Goal: Task Accomplishment & Management: Complete application form

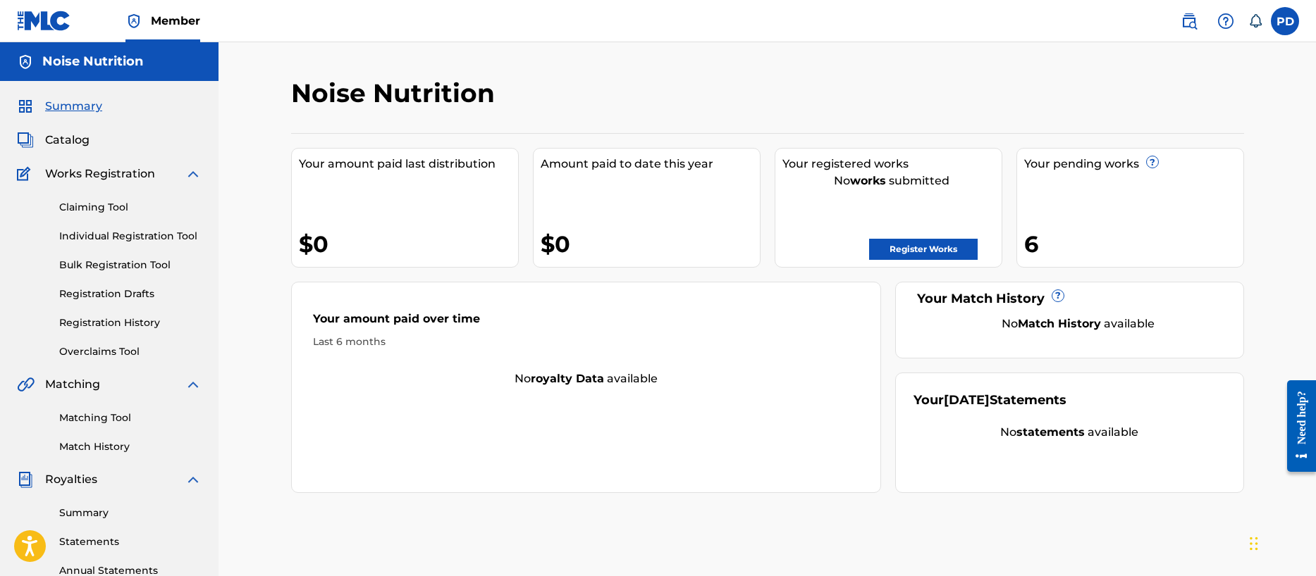
click at [908, 254] on link "Register Works" at bounding box center [923, 249] width 109 height 21
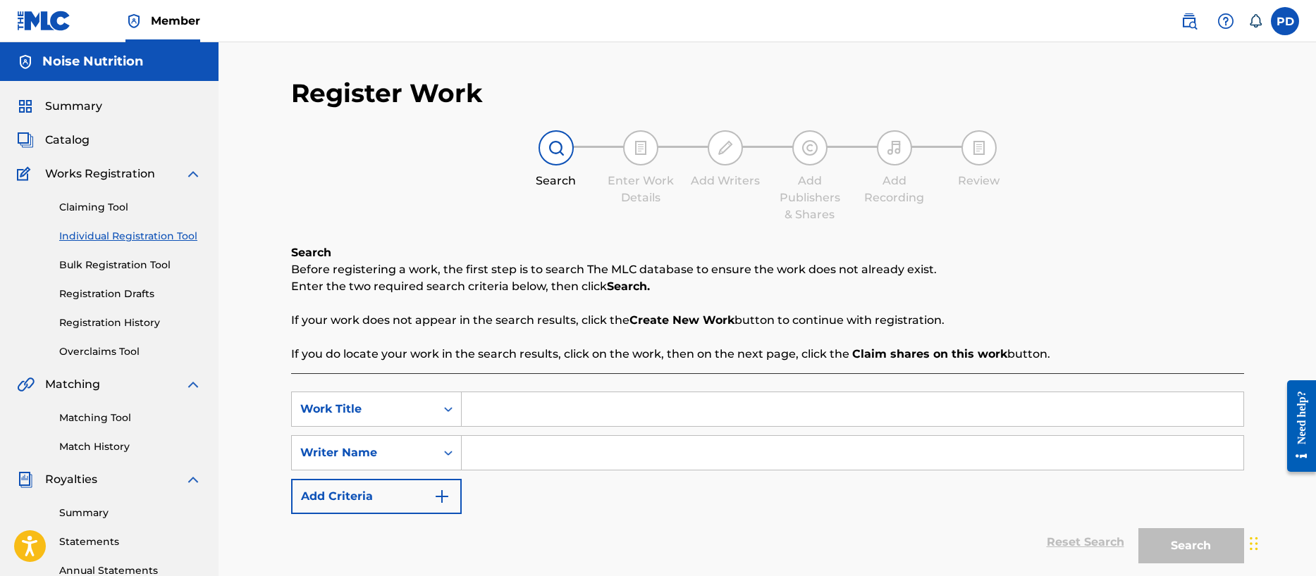
click at [98, 323] on link "Registration History" at bounding box center [130, 323] width 142 height 15
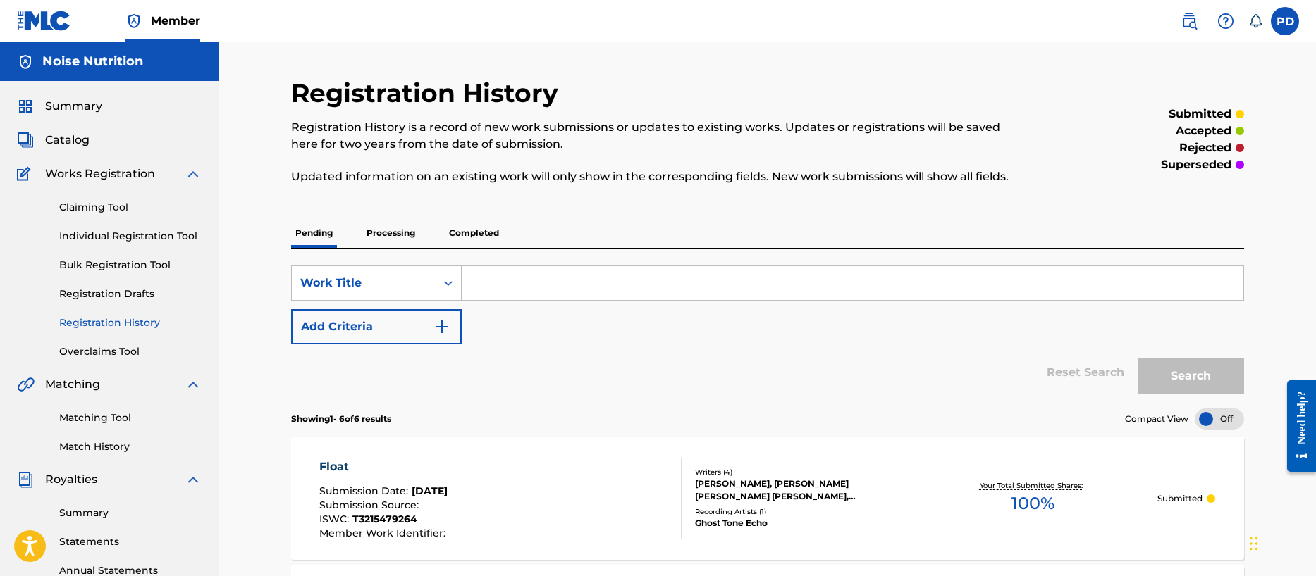
click at [142, 238] on link "Individual Registration Tool" at bounding box center [130, 236] width 142 height 15
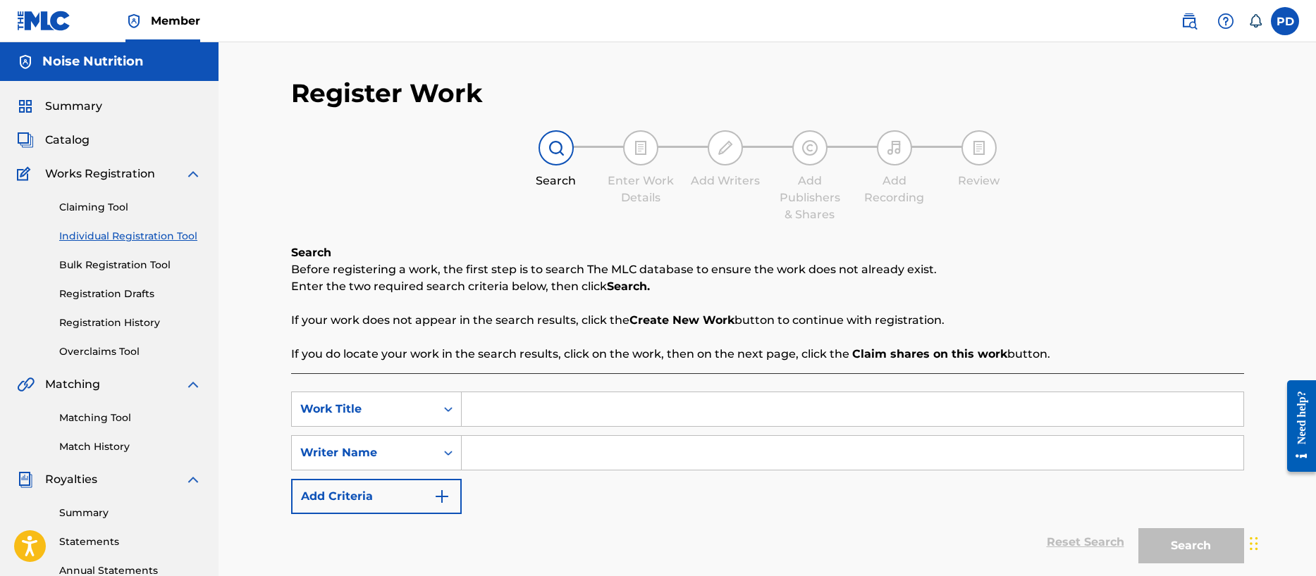
click at [119, 317] on link "Registration History" at bounding box center [130, 323] width 142 height 15
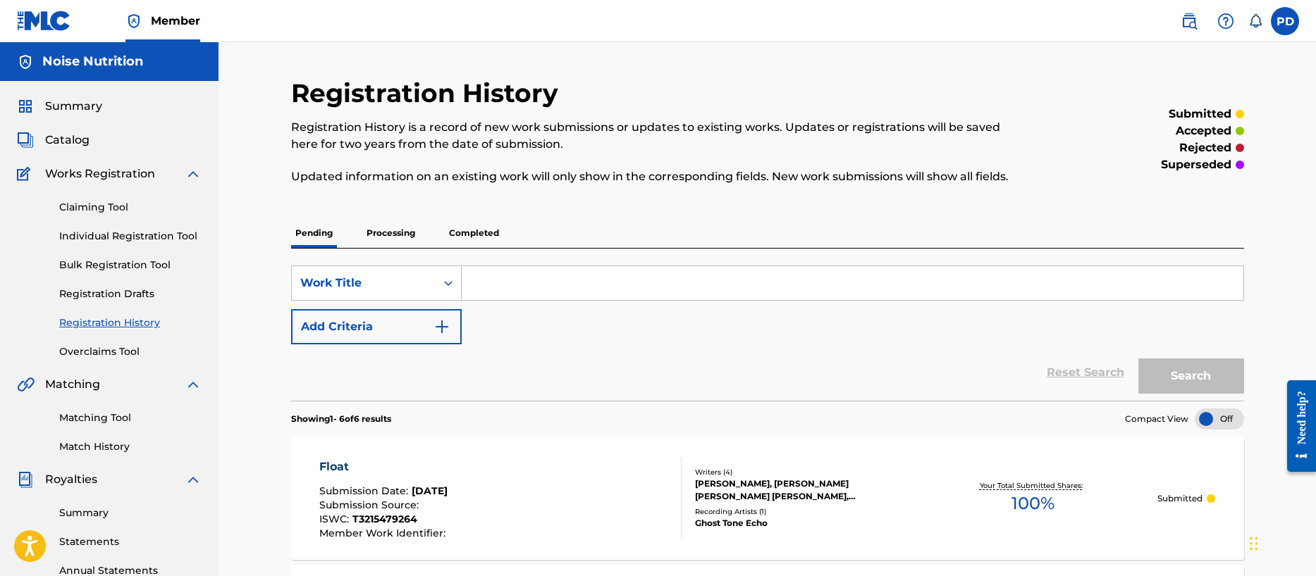
click at [121, 235] on link "Individual Registration Tool" at bounding box center [130, 236] width 142 height 15
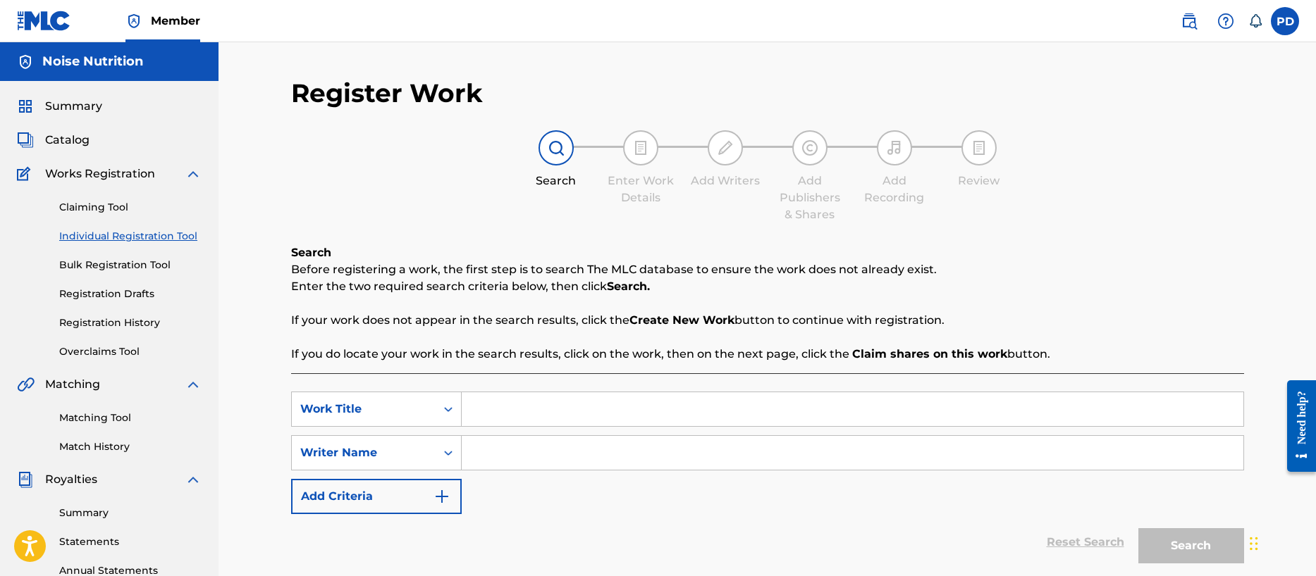
click at [500, 404] on input "Search Form" at bounding box center [853, 410] width 782 height 34
type input "Trouble at Home"
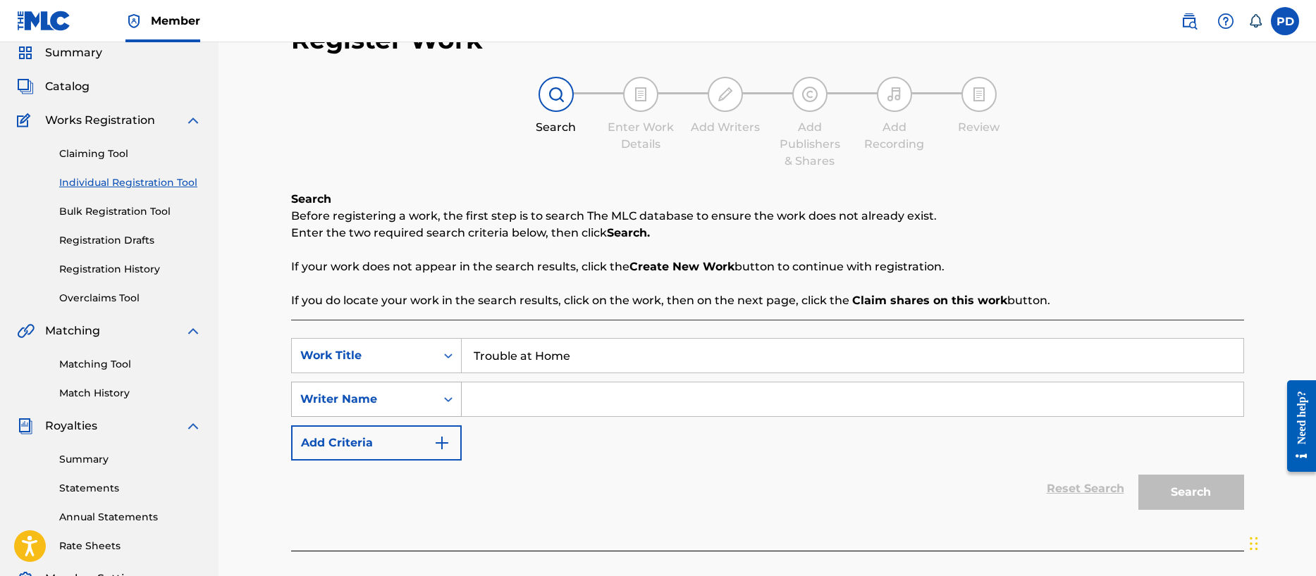
click at [376, 417] on div "Writer Name" at bounding box center [376, 399] width 171 height 35
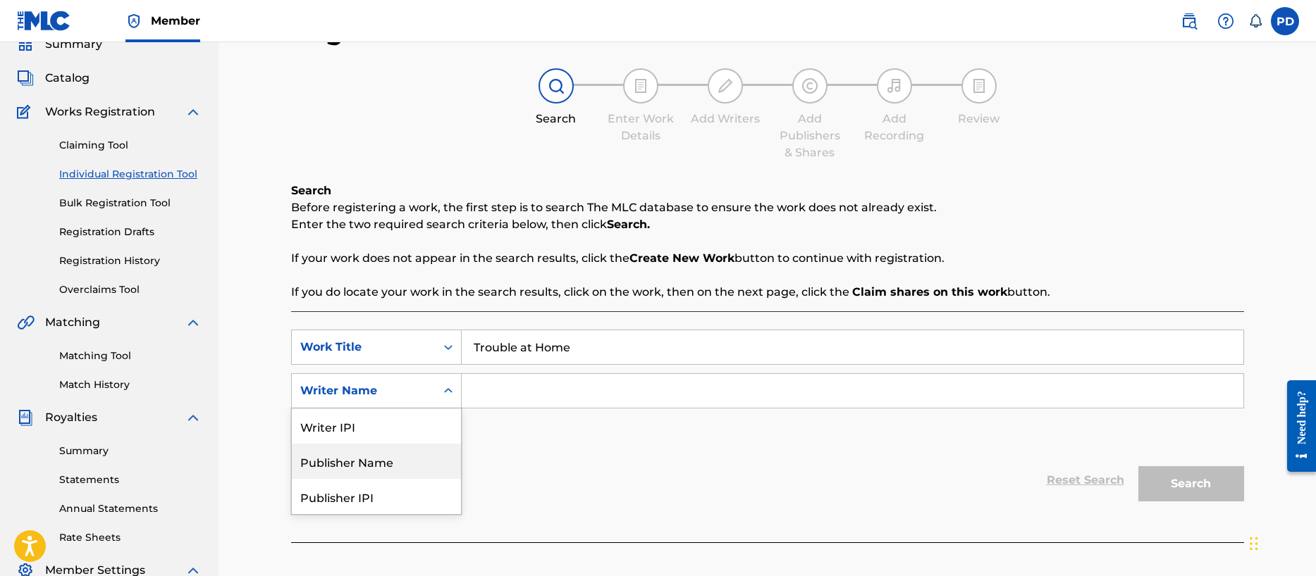
scroll to position [71, 0]
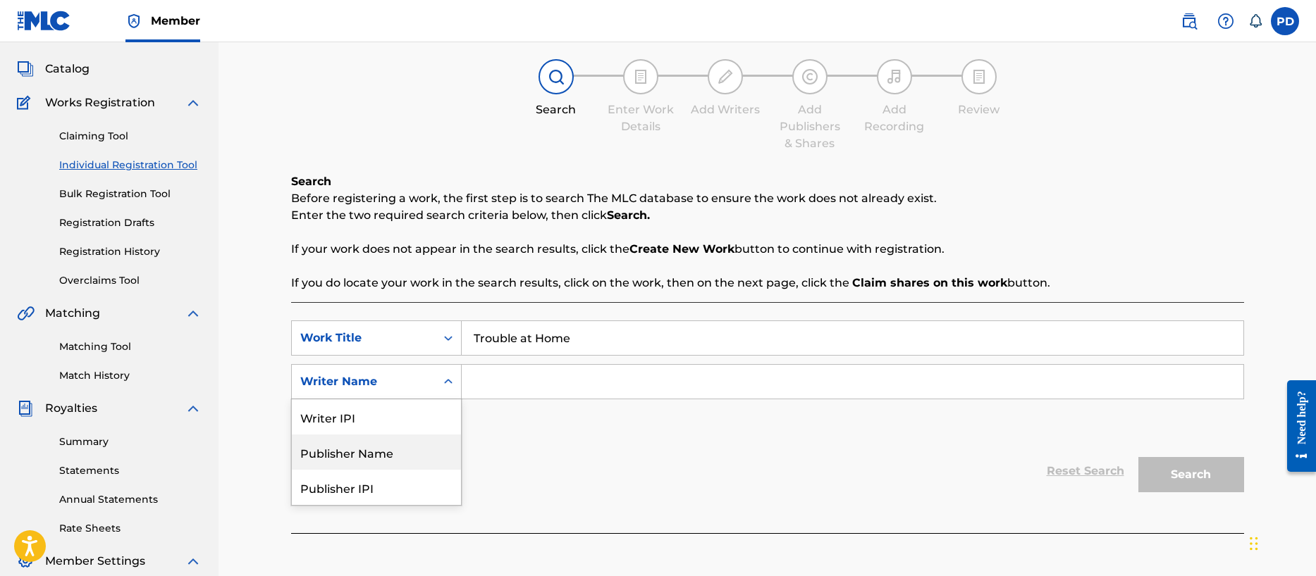
drag, startPoint x: 362, startPoint y: 455, endPoint x: 503, endPoint y: 405, distance: 150.5
click at [364, 453] on div "Publisher Name" at bounding box center [376, 452] width 169 height 35
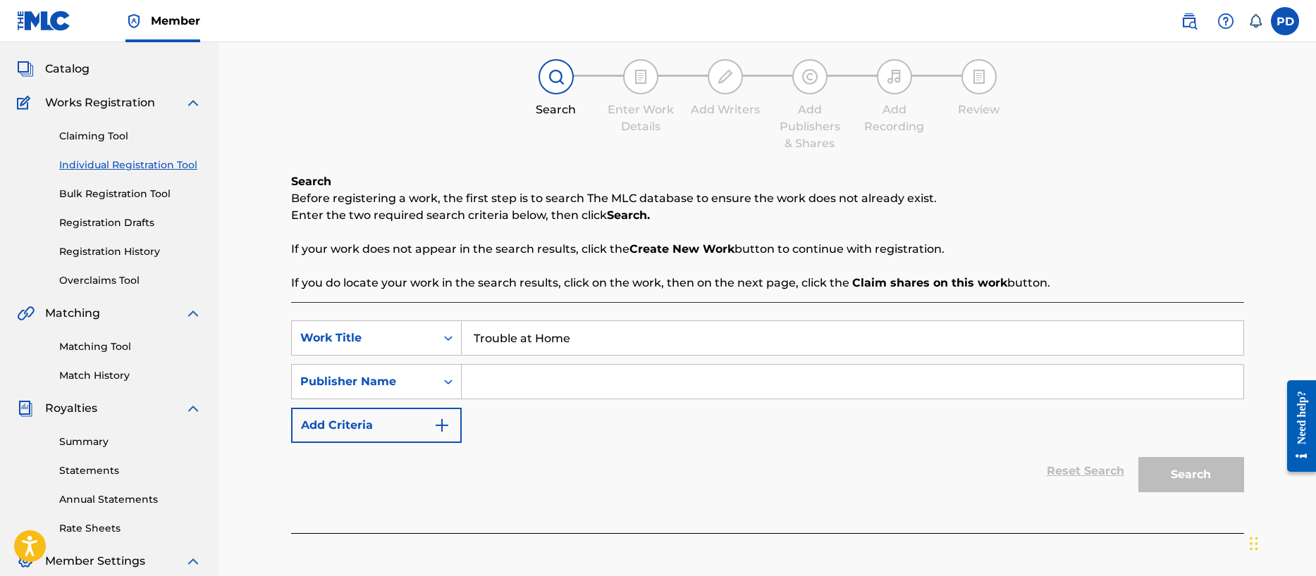
click at [573, 381] on input "Search Form" at bounding box center [853, 382] width 782 height 34
type input "Noise Nutrition"
click at [1209, 469] on button "Search" at bounding box center [1191, 474] width 106 height 35
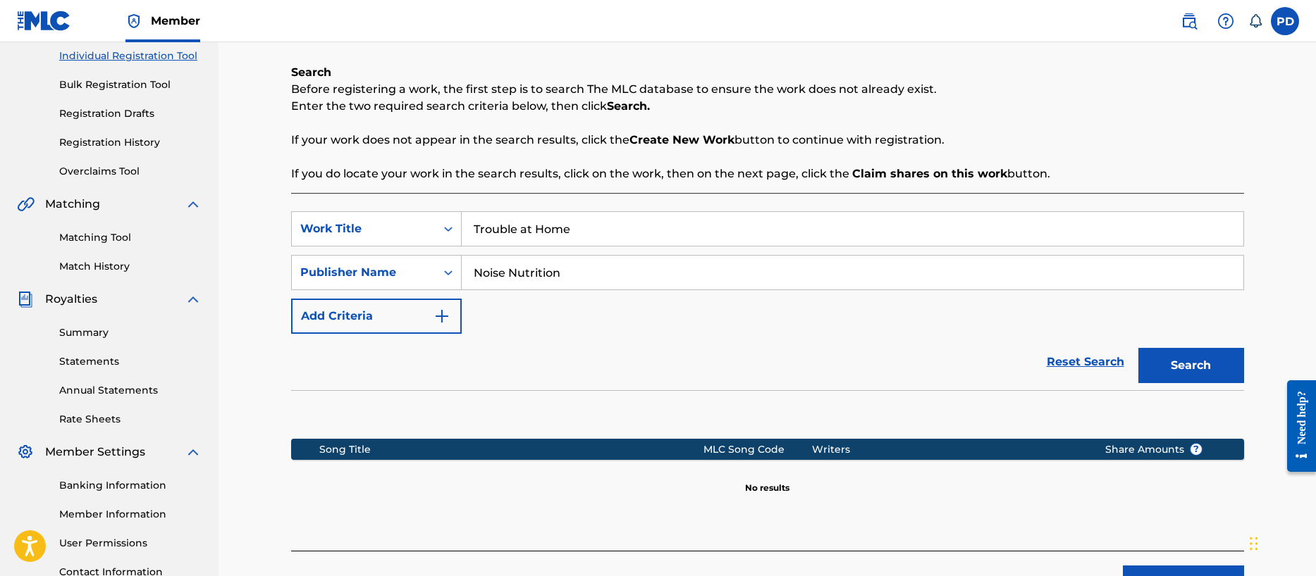
scroll to position [297, 0]
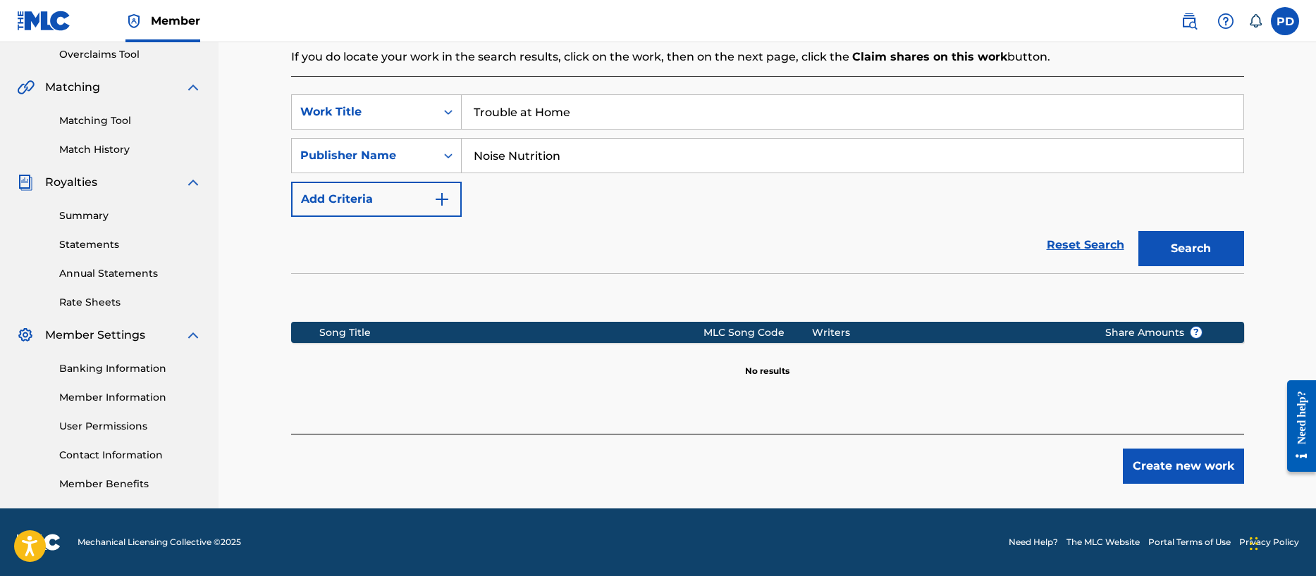
click at [1176, 464] on button "Create new work" at bounding box center [1183, 466] width 121 height 35
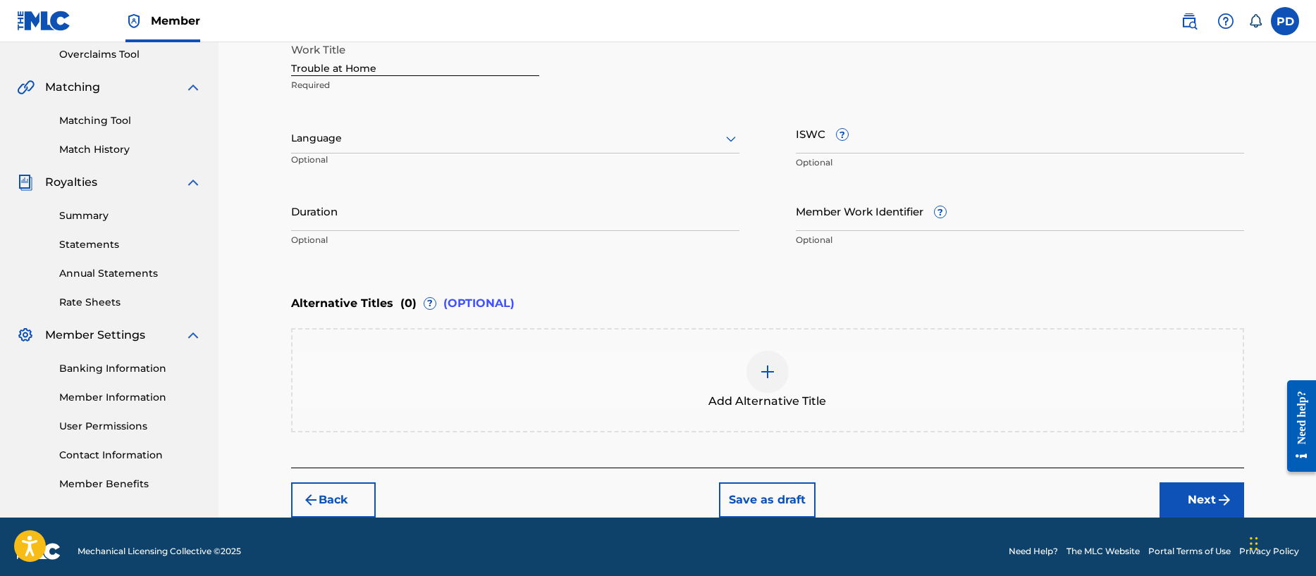
click at [890, 146] on input "ISWC ?" at bounding box center [1020, 133] width 448 height 40
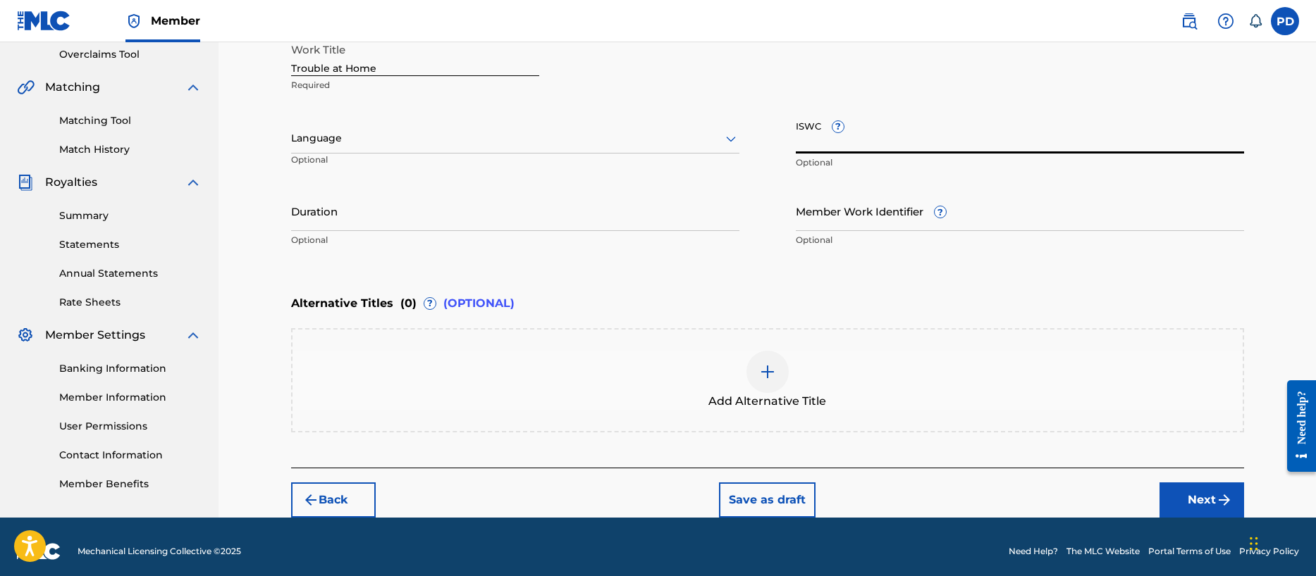
paste input "T-321.547.934-4"
type input "T-321.547.934-4"
click at [433, 212] on input "Duration" at bounding box center [515, 211] width 448 height 40
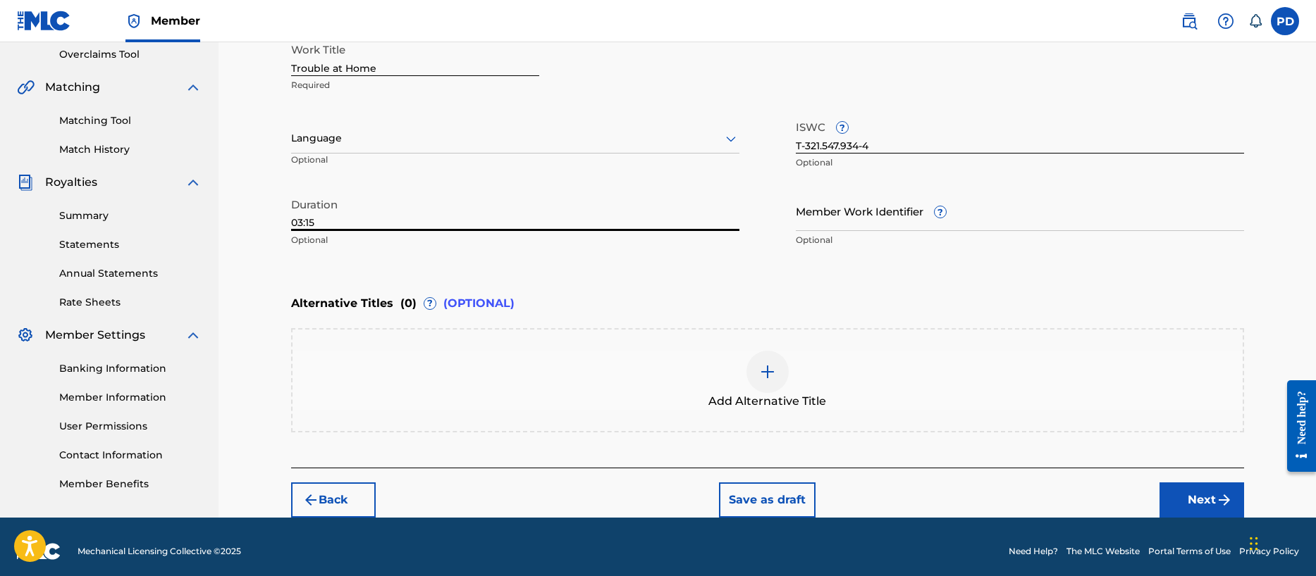
type input "03:15"
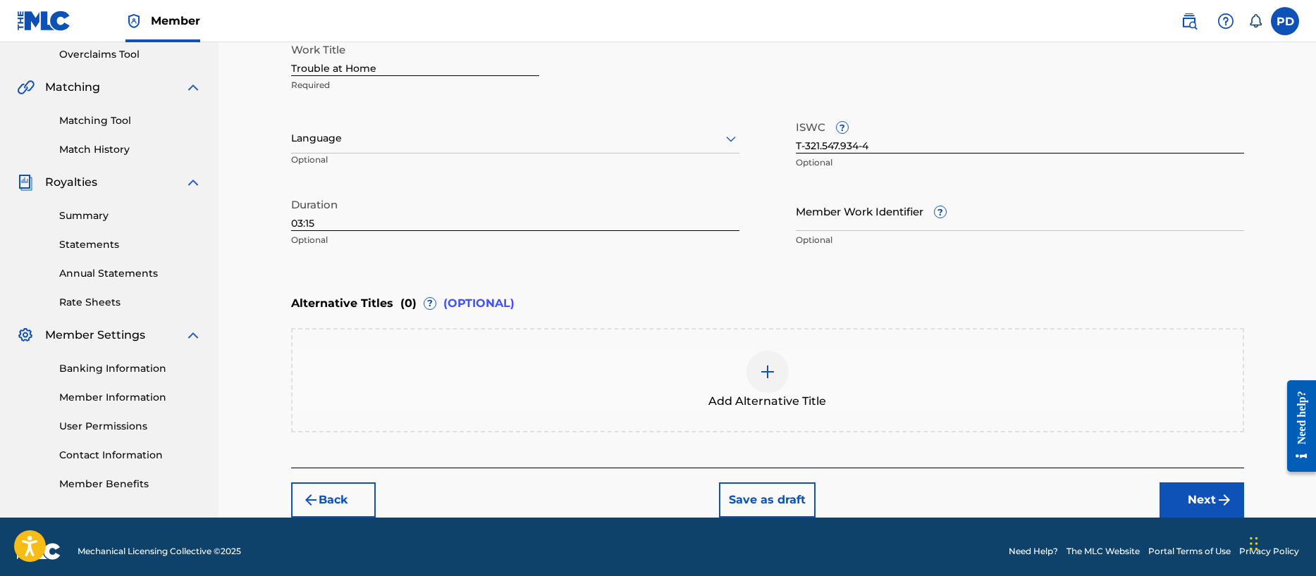
click at [1211, 499] on button "Next" at bounding box center [1201, 500] width 85 height 35
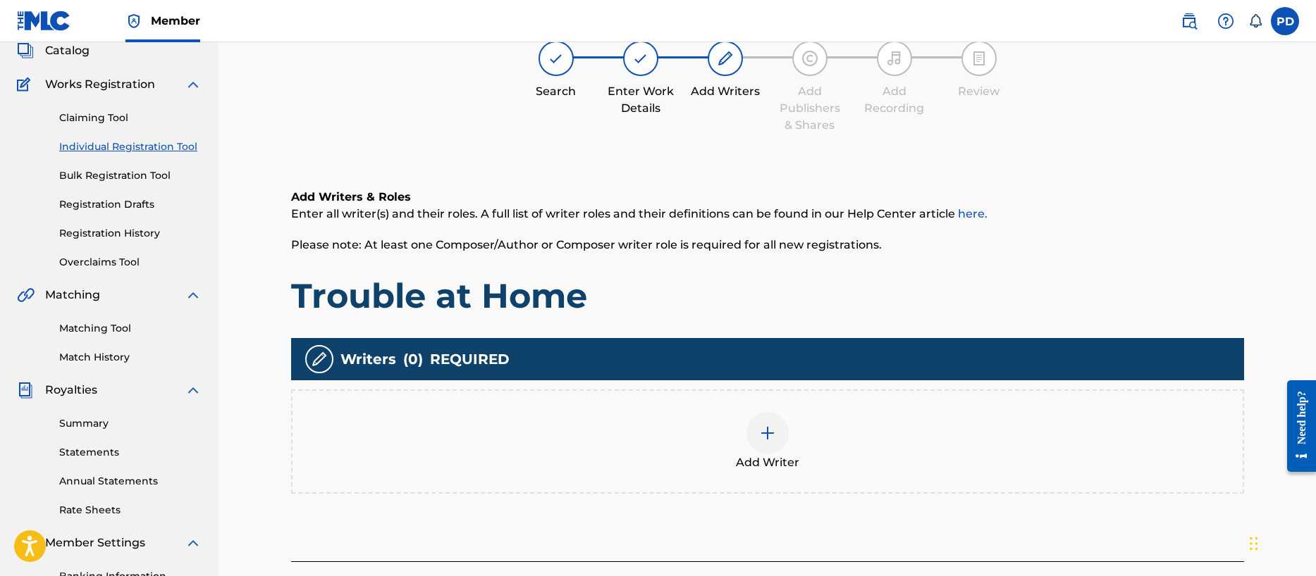
scroll to position [63, 0]
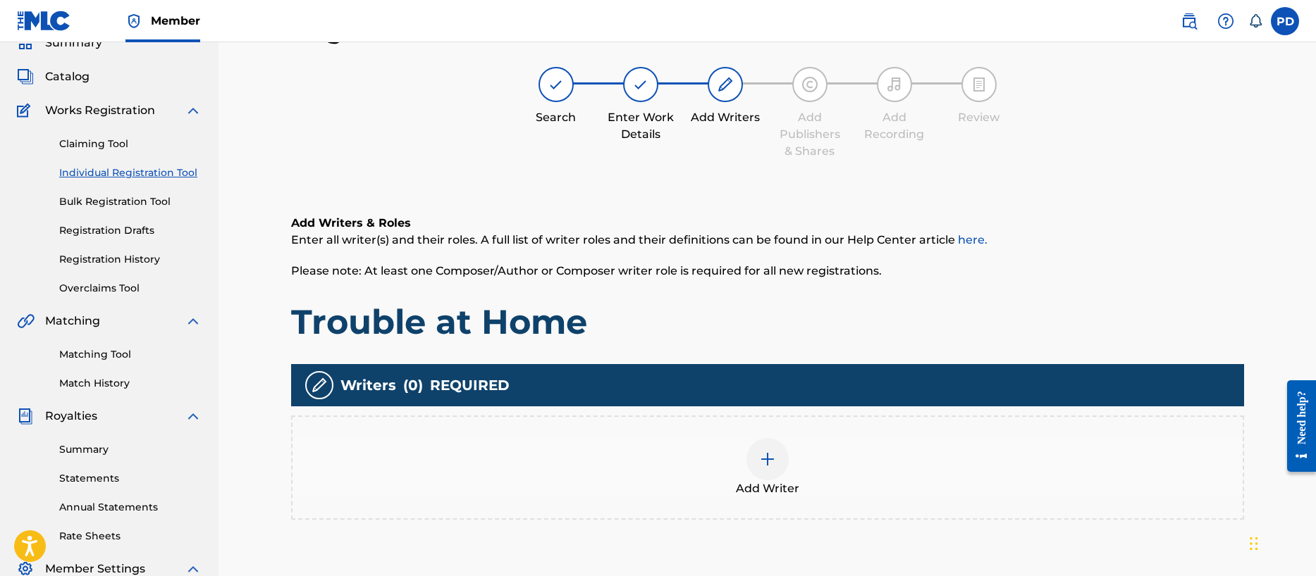
click at [759, 457] on img at bounding box center [767, 459] width 17 height 17
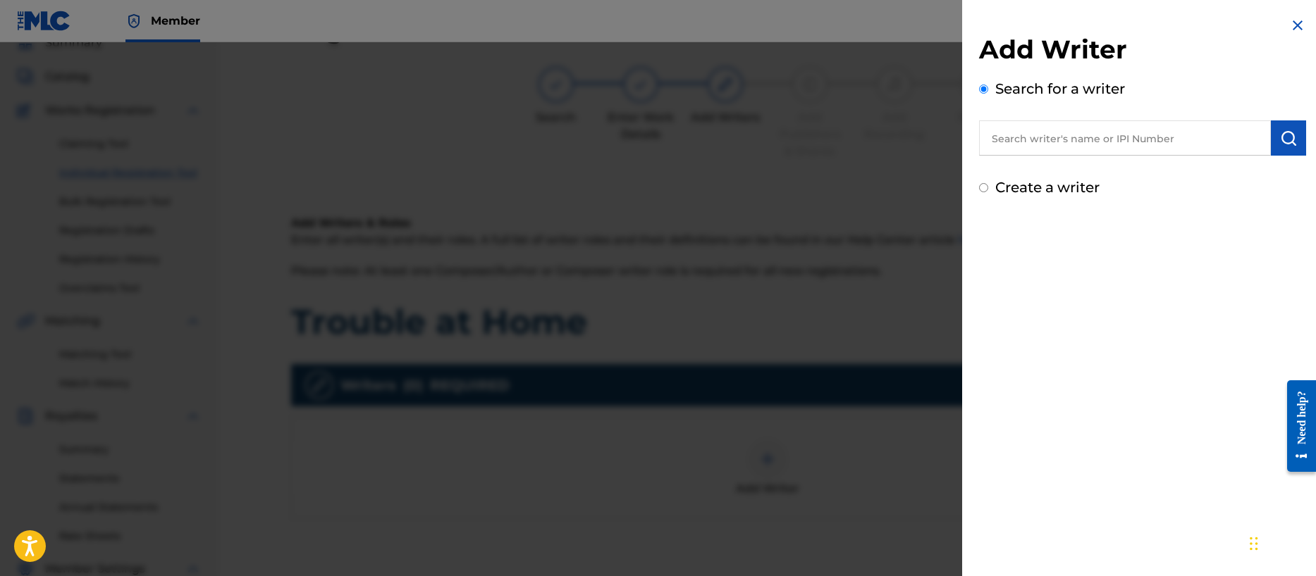
click at [1033, 131] on input "text" at bounding box center [1125, 138] width 292 height 35
click at [983, 186] on input "Create a writer" at bounding box center [983, 187] width 9 height 9
radio input "false"
radio input "true"
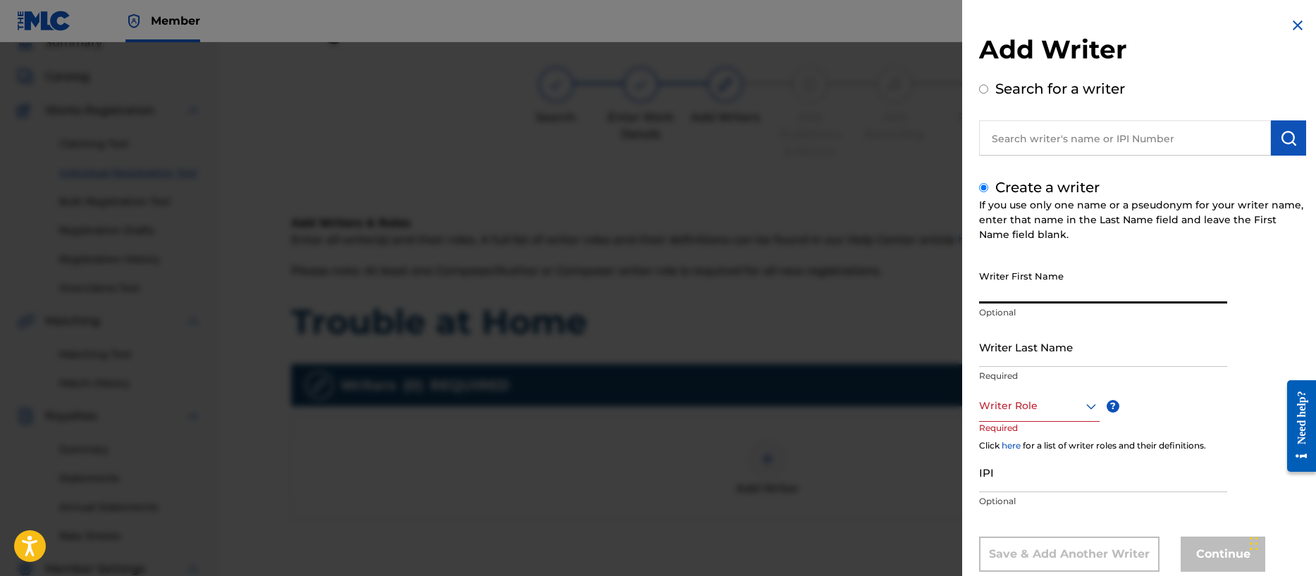
click at [1023, 285] on input "Writer First Name" at bounding box center [1103, 284] width 248 height 40
type input "[PERSON_NAME]"
click at [1062, 288] on input "[PERSON_NAME]" at bounding box center [1103, 284] width 248 height 40
click at [1061, 301] on input "[PERSON_NAME]" at bounding box center [1103, 284] width 248 height 40
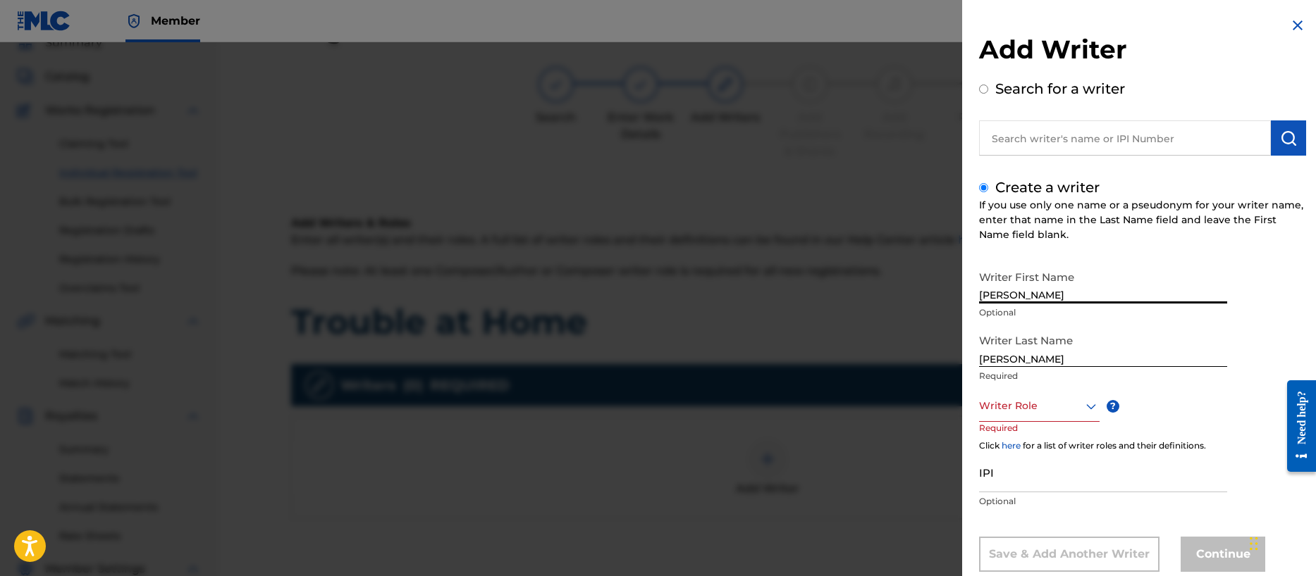
type input "Phillip Ryan"
click at [1036, 402] on div "Writer Role" at bounding box center [1039, 406] width 121 height 32
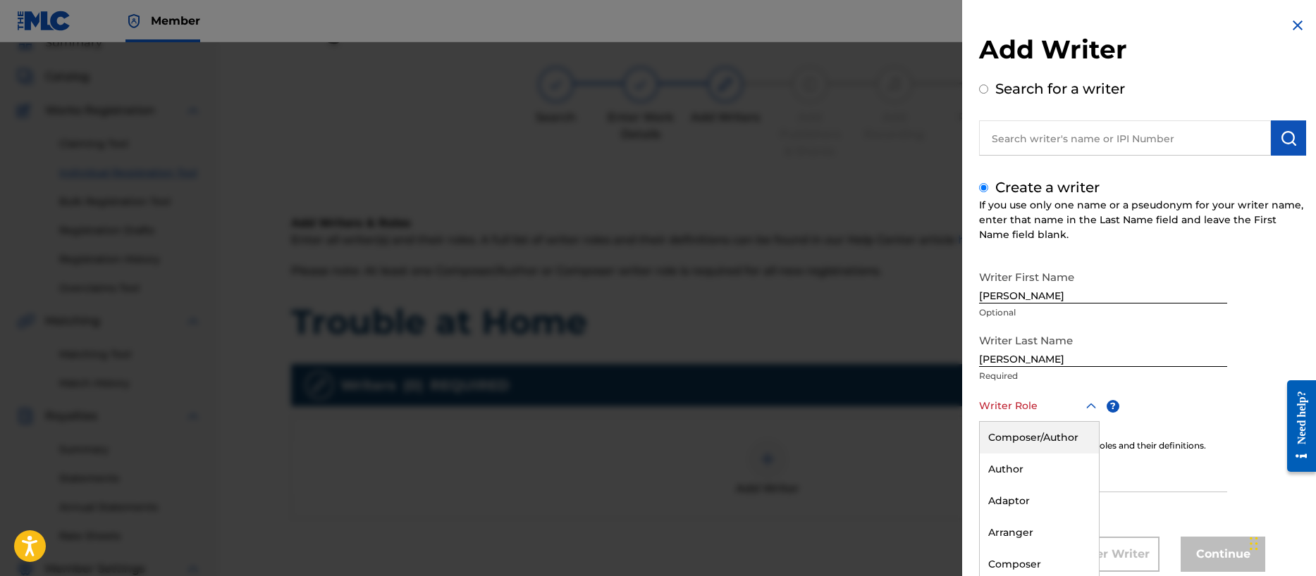
scroll to position [34, 0]
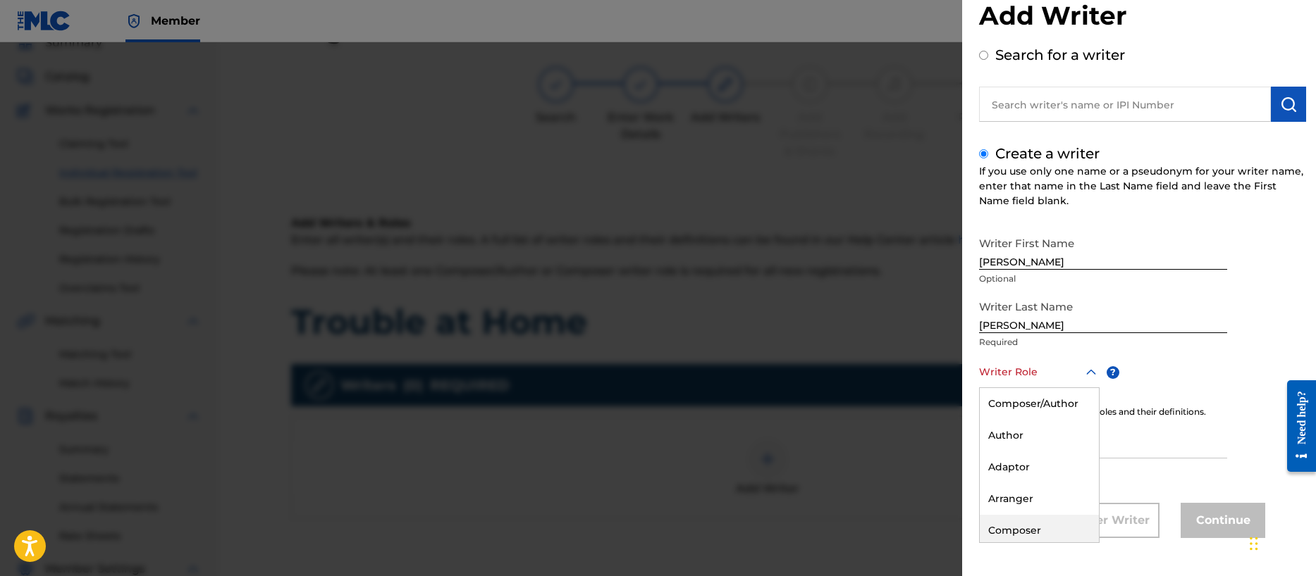
click at [1033, 523] on div "Composer" at bounding box center [1039, 531] width 119 height 32
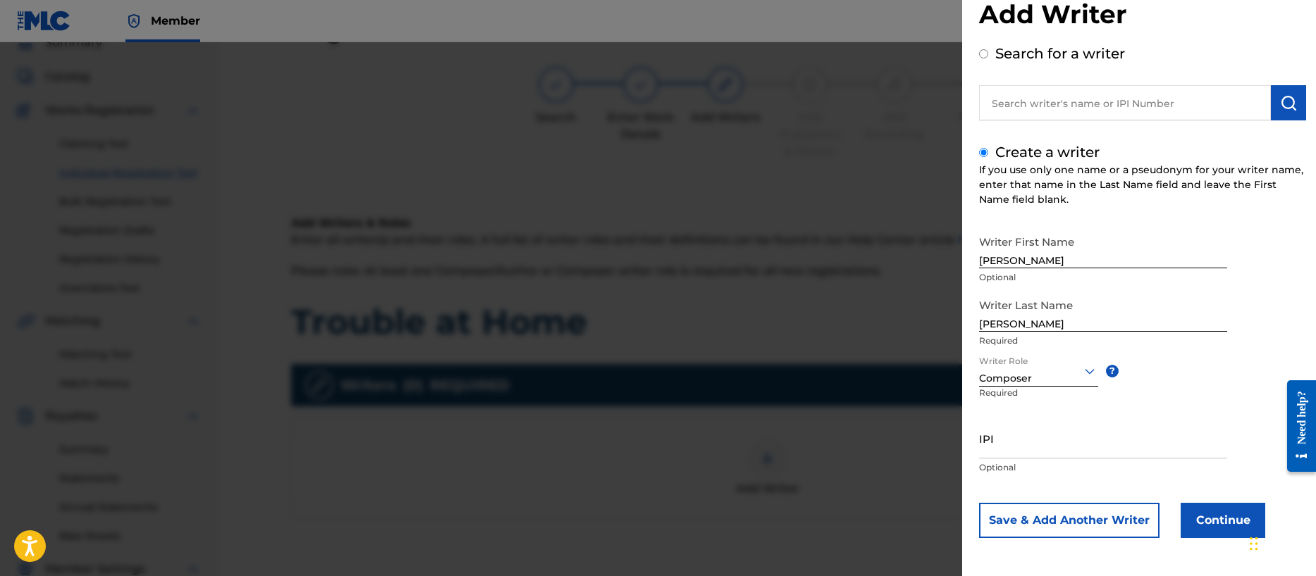
scroll to position [33, 0]
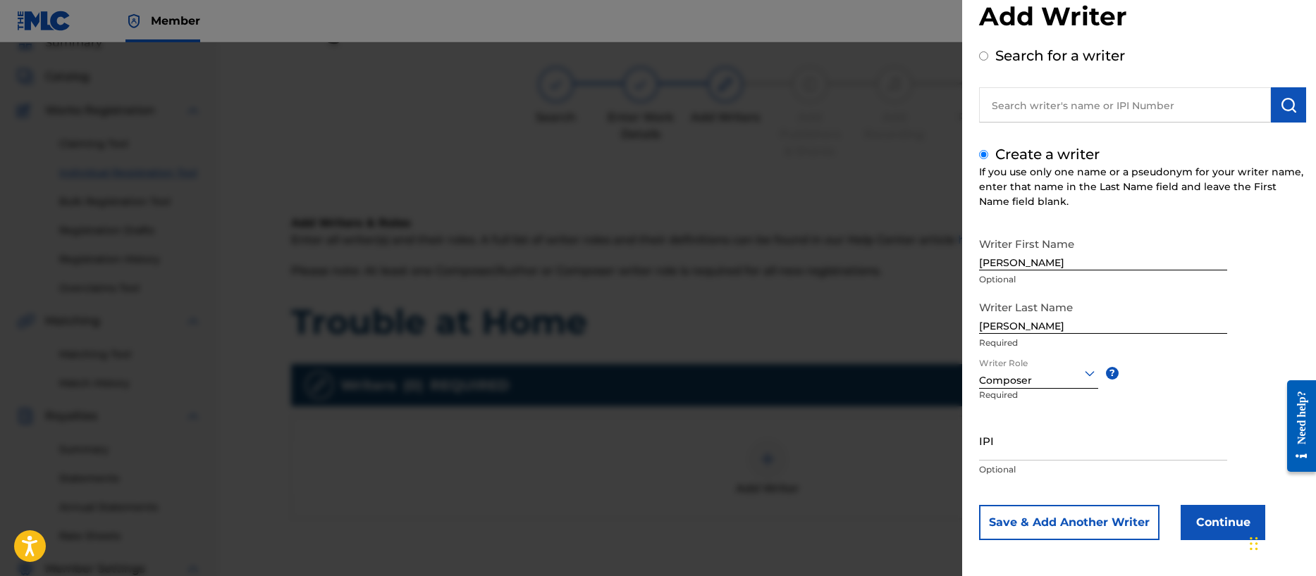
click at [1004, 449] on input "IPI" at bounding box center [1103, 441] width 248 height 40
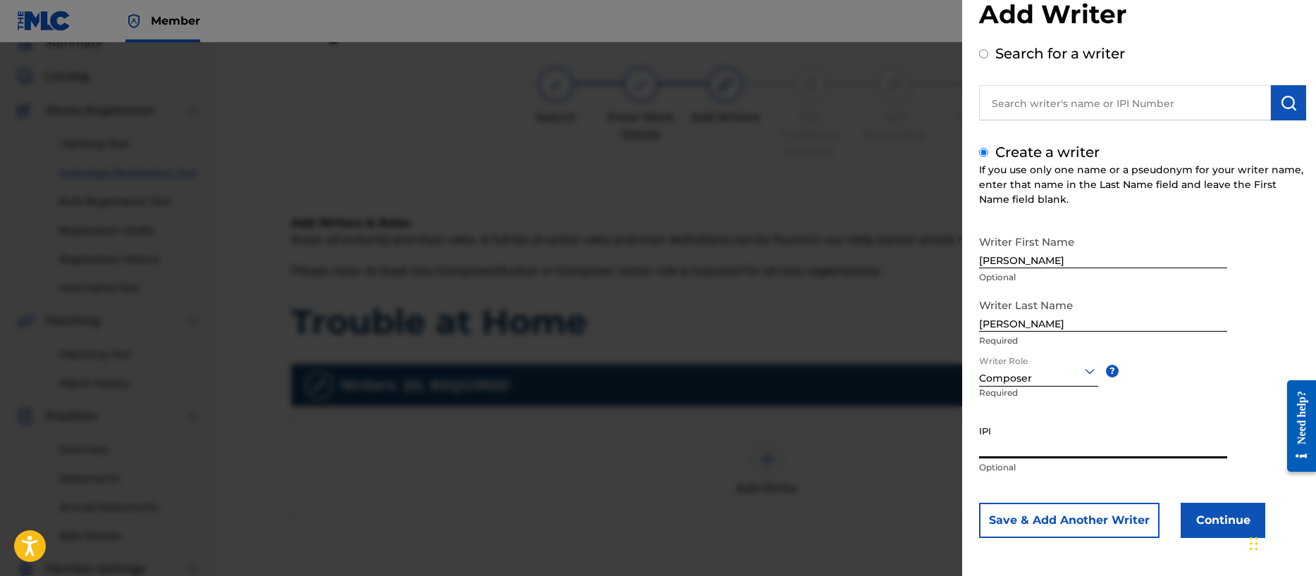
paste input "00356540654"
type input "00356540654"
click at [1087, 518] on button "Save & Add Another Writer" at bounding box center [1069, 520] width 180 height 35
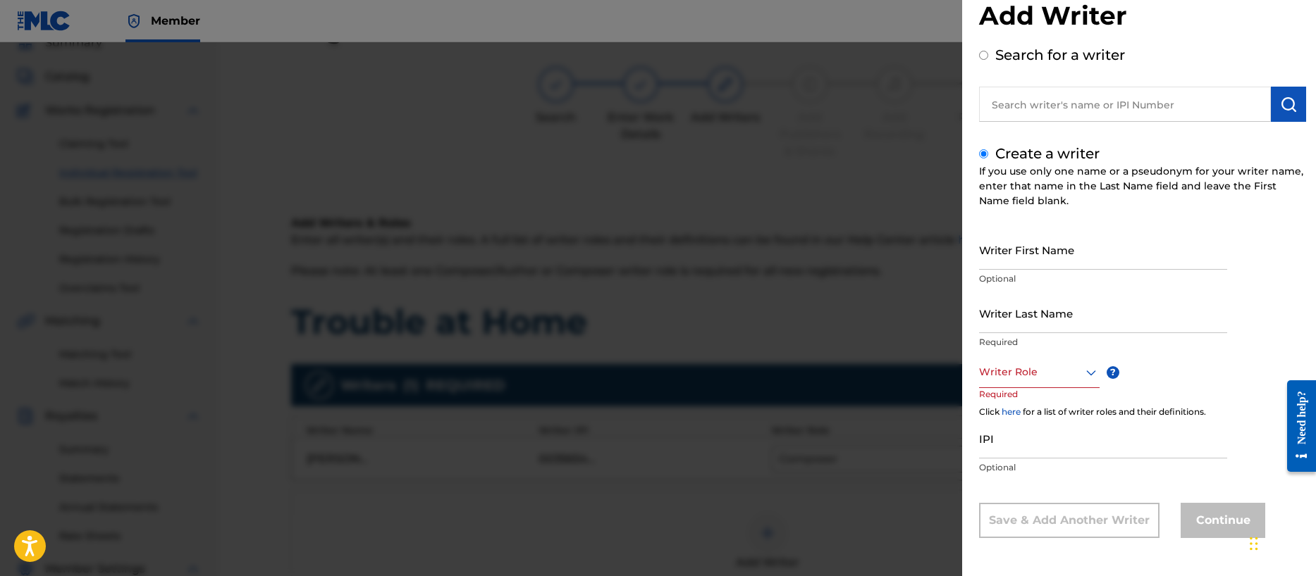
scroll to position [34, 0]
click at [997, 259] on input "Writer First Name" at bounding box center [1103, 250] width 248 height 40
drag, startPoint x: 1106, startPoint y: 265, endPoint x: 1060, endPoint y: 263, distance: 46.6
click at [1060, 263] on input "Steven Michael McMillan" at bounding box center [1103, 250] width 248 height 40
type input "Steven Michael"
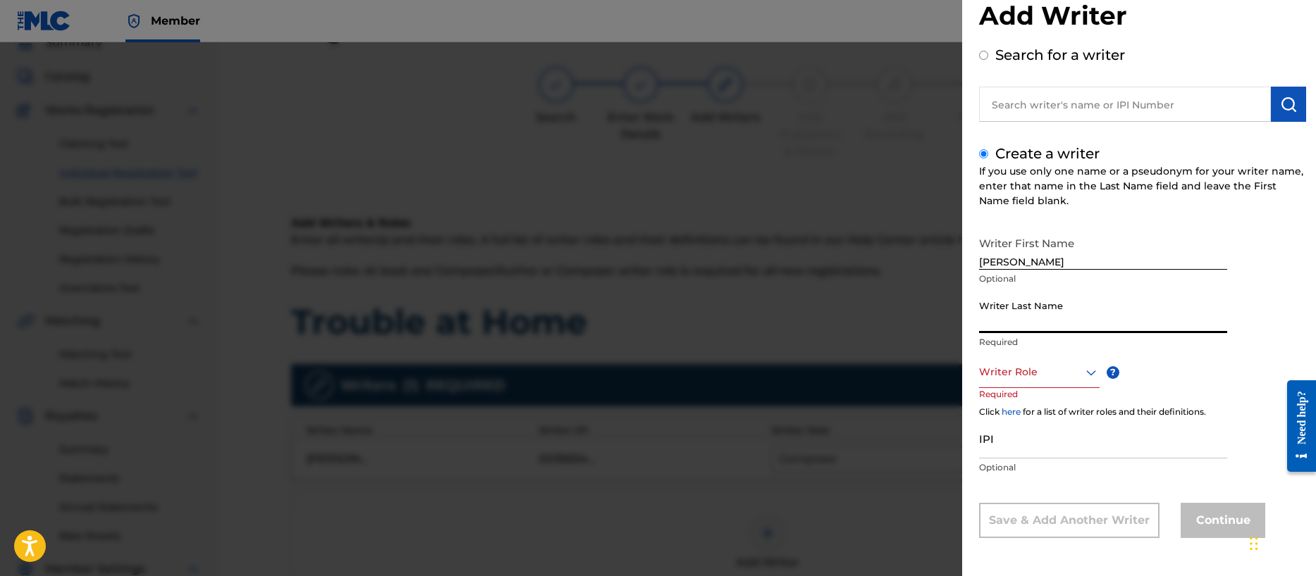
click at [1020, 316] on input "Writer Last Name" at bounding box center [1103, 313] width 248 height 40
paste input "McMillan"
type input "McMillan"
drag, startPoint x: 1010, startPoint y: 364, endPoint x: 1012, endPoint y: 372, distance: 8.7
click at [1010, 364] on div at bounding box center [1039, 373] width 121 height 18
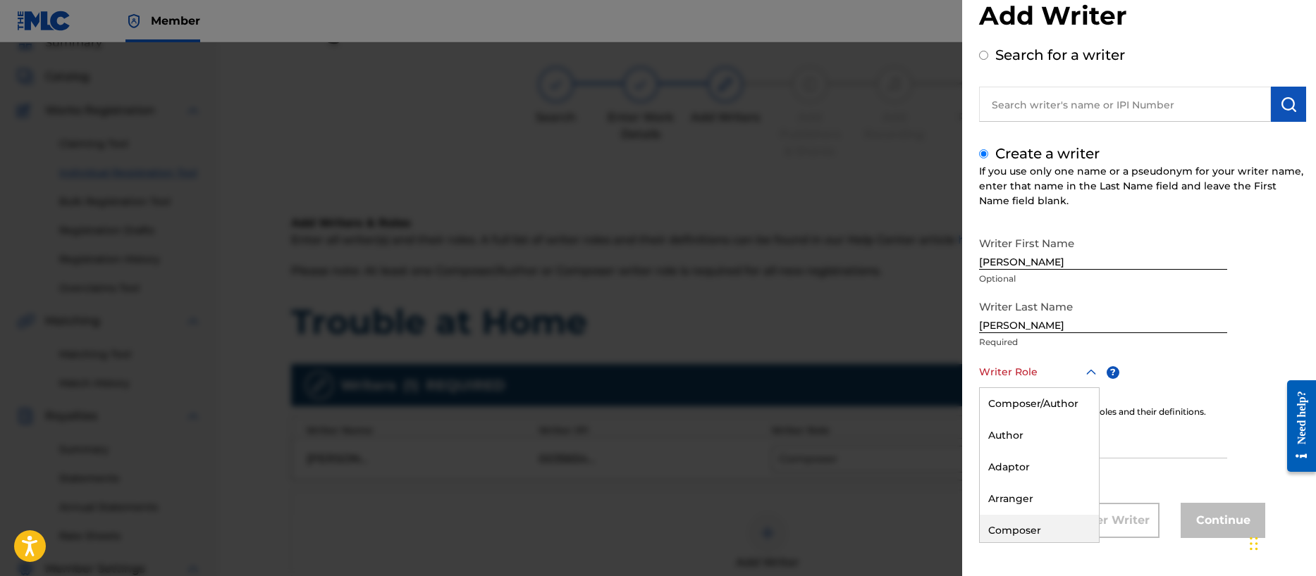
click at [1013, 531] on div "Composer" at bounding box center [1039, 531] width 119 height 32
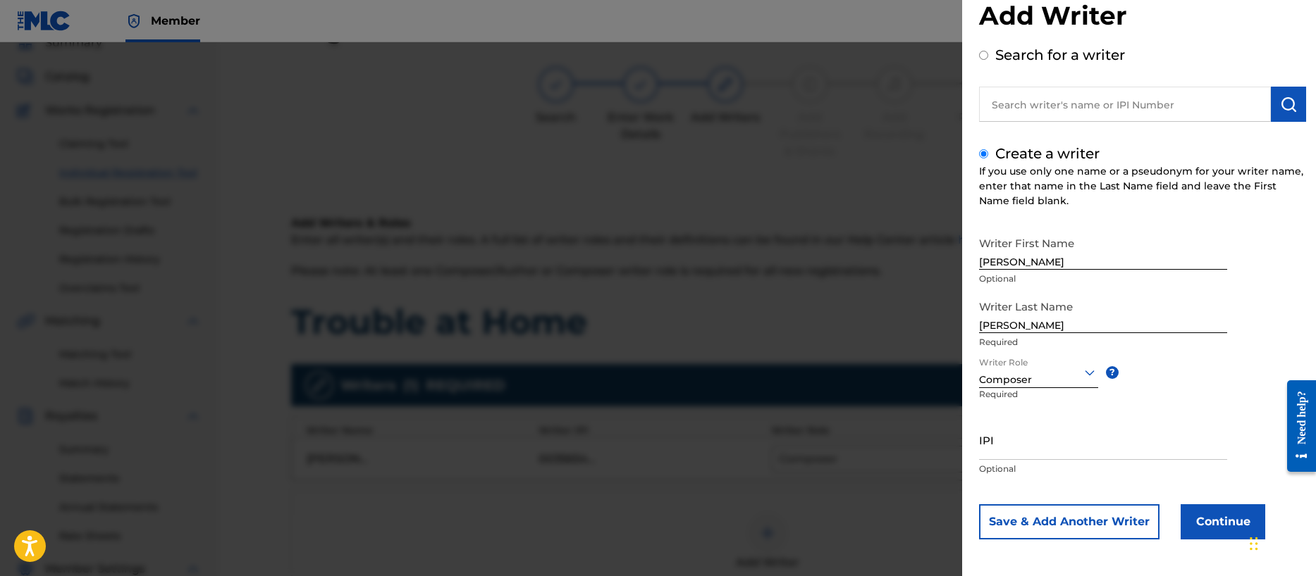
scroll to position [35, 0]
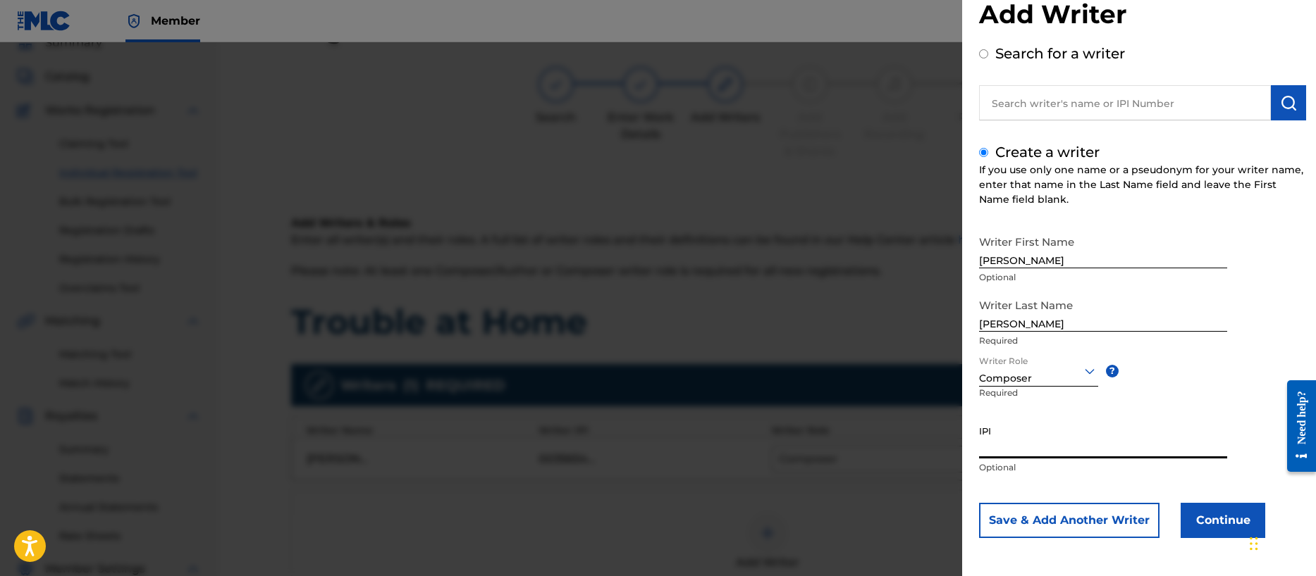
click at [998, 447] on input "IPI" at bounding box center [1103, 439] width 248 height 40
paste input "00196887985"
type input "00196887985"
click at [1046, 529] on button "Save & Add Another Writer" at bounding box center [1069, 520] width 180 height 35
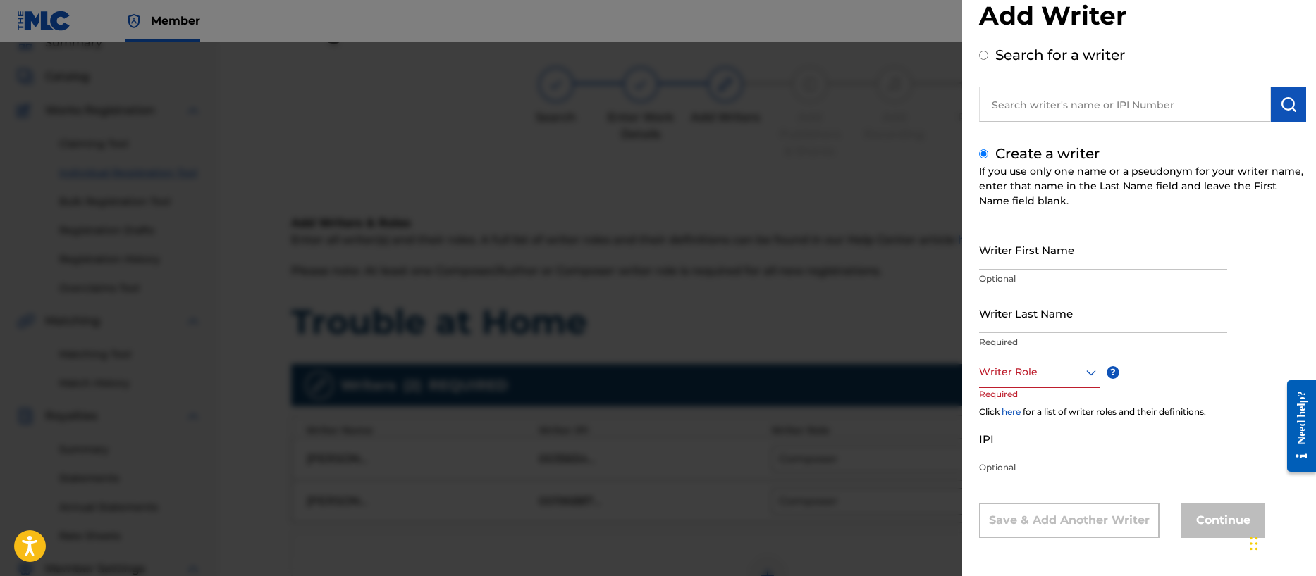
scroll to position [34, 0]
click at [1000, 252] on input "Writer First Name" at bounding box center [1103, 250] width 248 height 40
type input "George Michael"
type input "Vagianos"
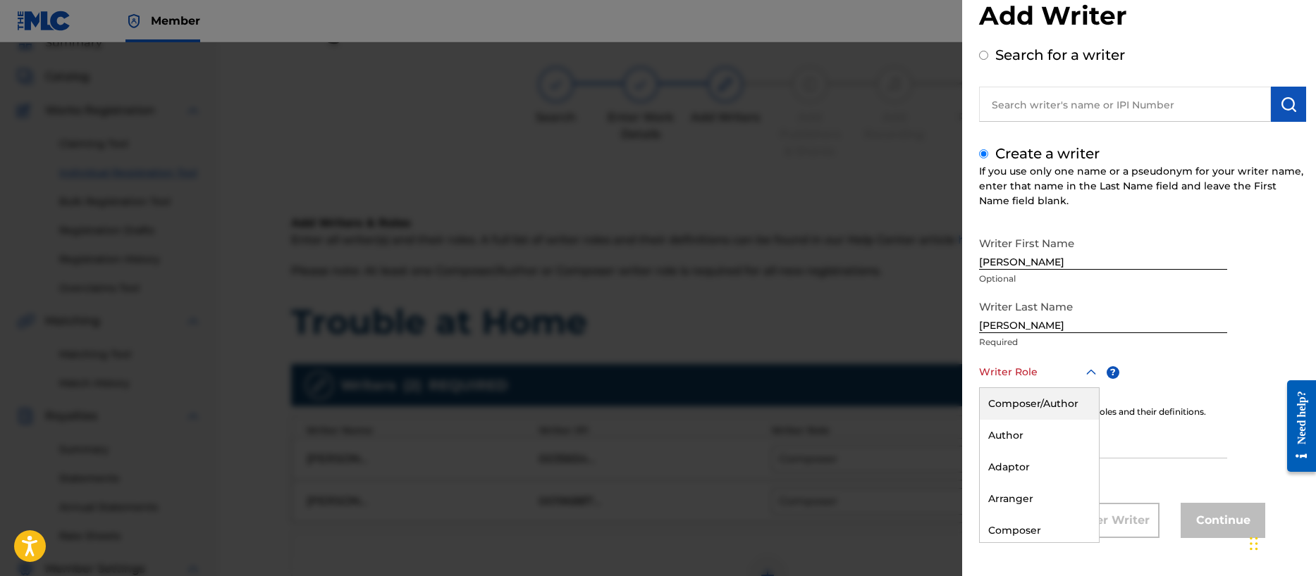
click at [1026, 376] on div at bounding box center [1039, 373] width 121 height 18
click at [1029, 533] on div "Composer" at bounding box center [1039, 531] width 119 height 32
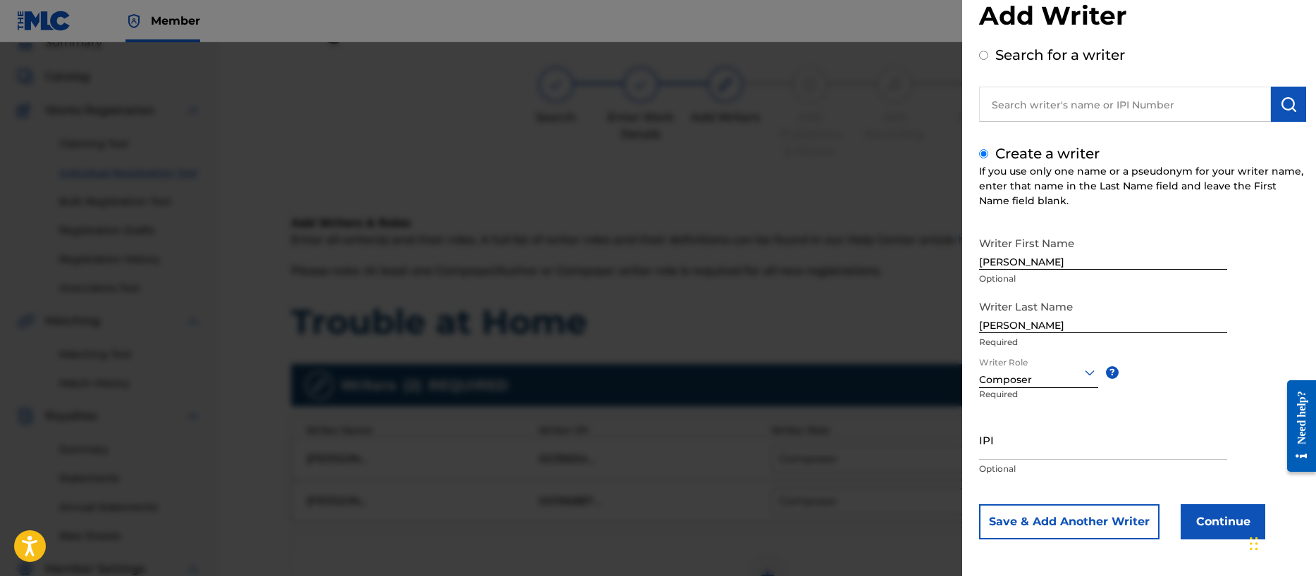
scroll to position [35, 0]
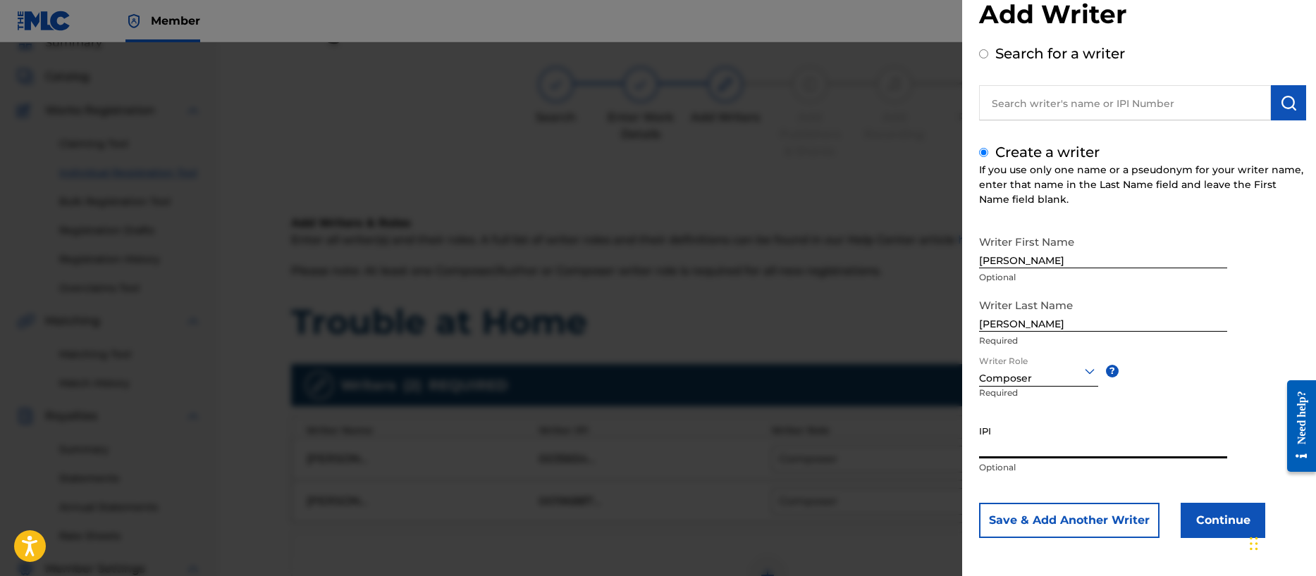
click at [1023, 447] on input "IPI" at bounding box center [1103, 439] width 248 height 40
paste input "00356713255"
type input "00356713255"
click at [1047, 525] on button "Save & Add Another Writer" at bounding box center [1069, 520] width 180 height 35
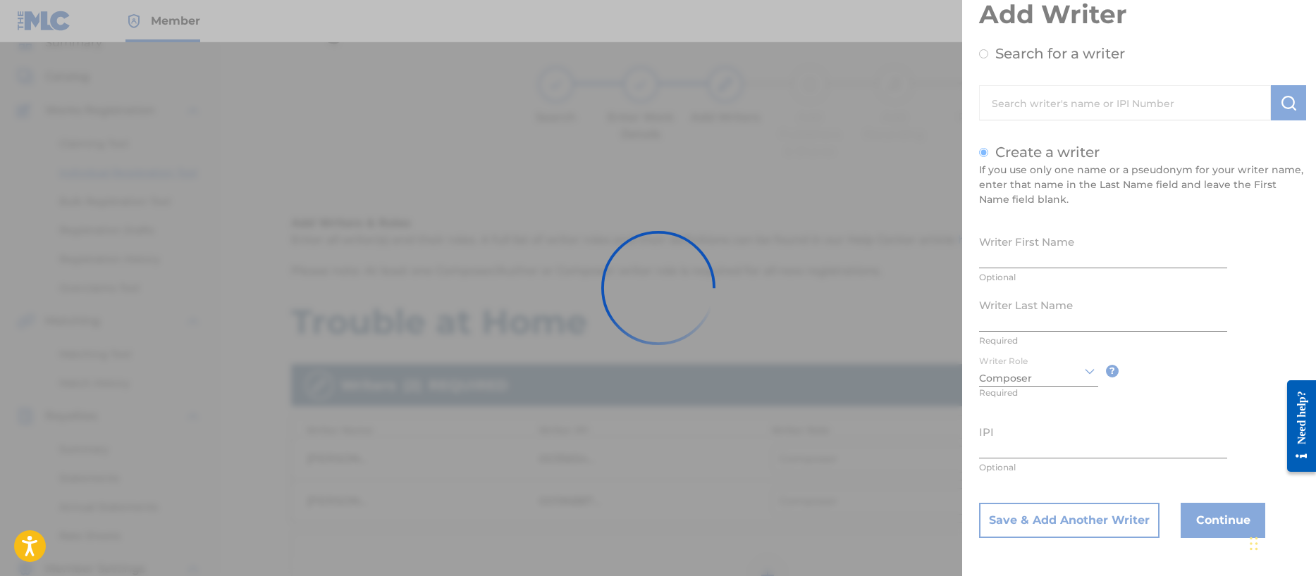
scroll to position [34, 0]
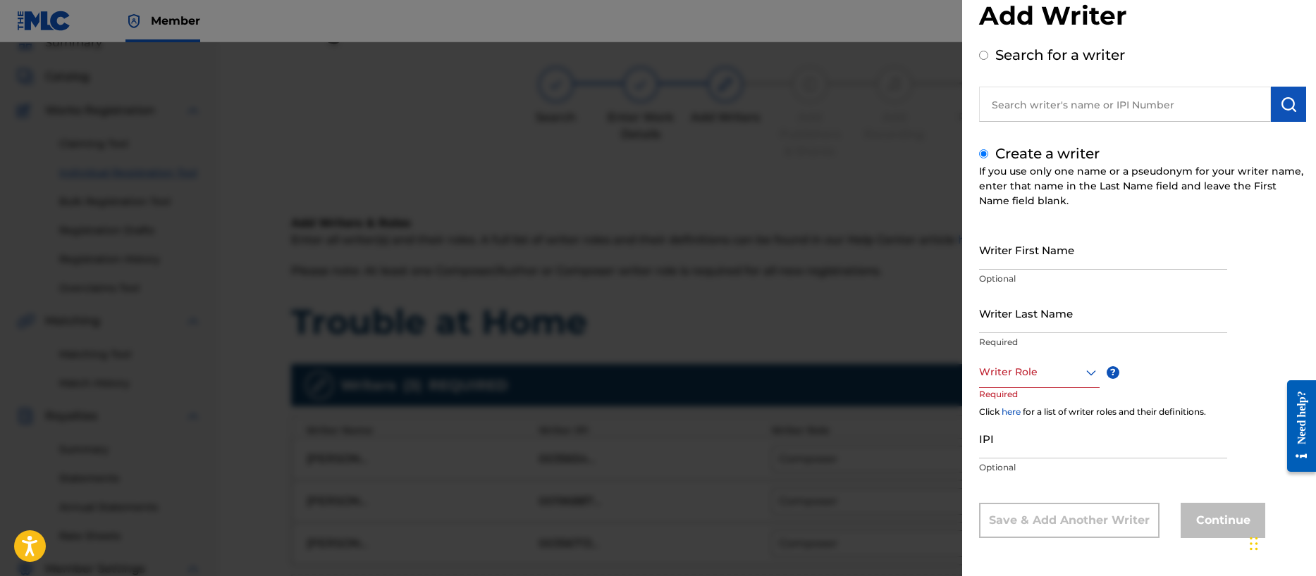
click at [1023, 256] on input "Writer First Name" at bounding box center [1103, 250] width 248 height 40
type input "Brian Mark"
type input "Wingate"
click at [1022, 376] on div at bounding box center [1039, 373] width 121 height 18
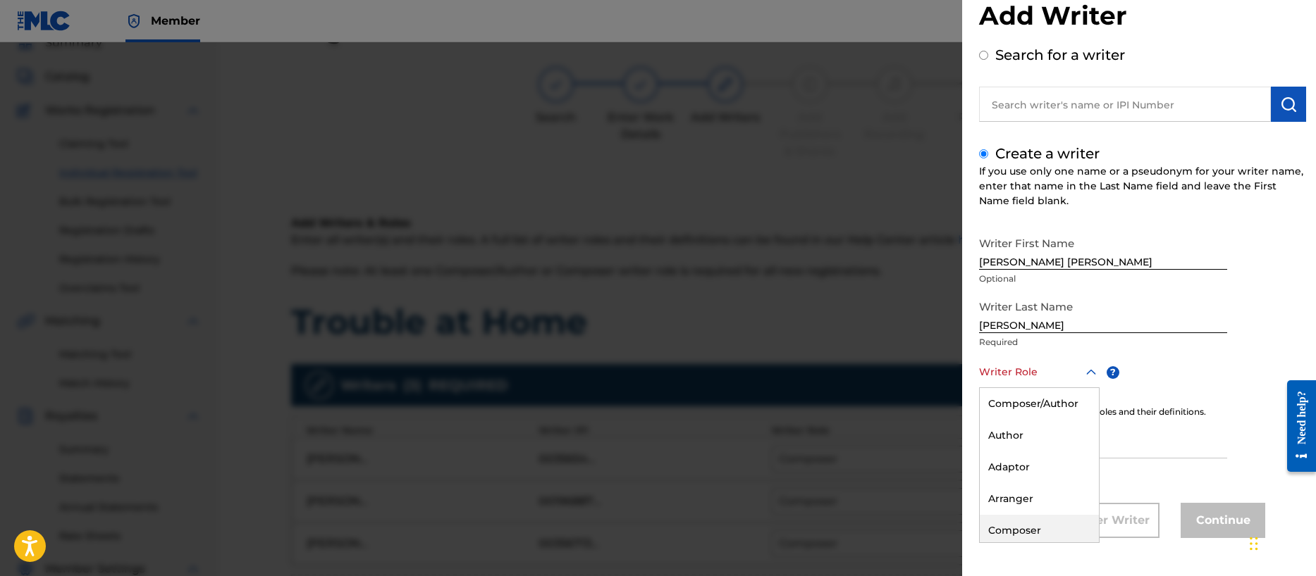
click at [1020, 527] on div "Composer" at bounding box center [1039, 531] width 119 height 32
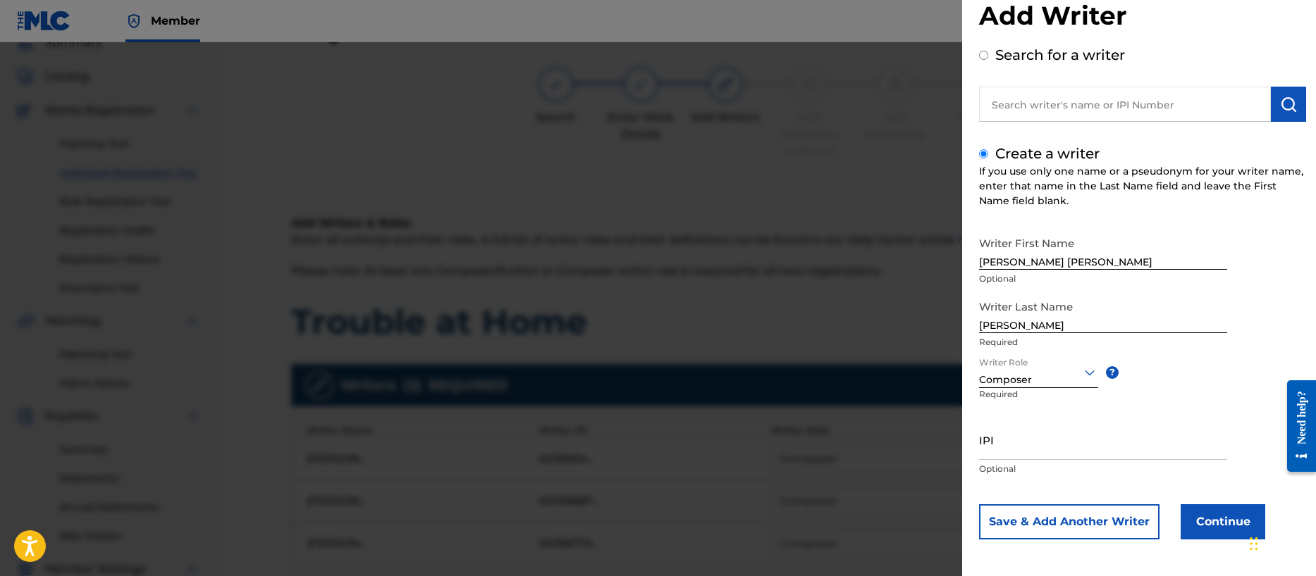
scroll to position [35, 0]
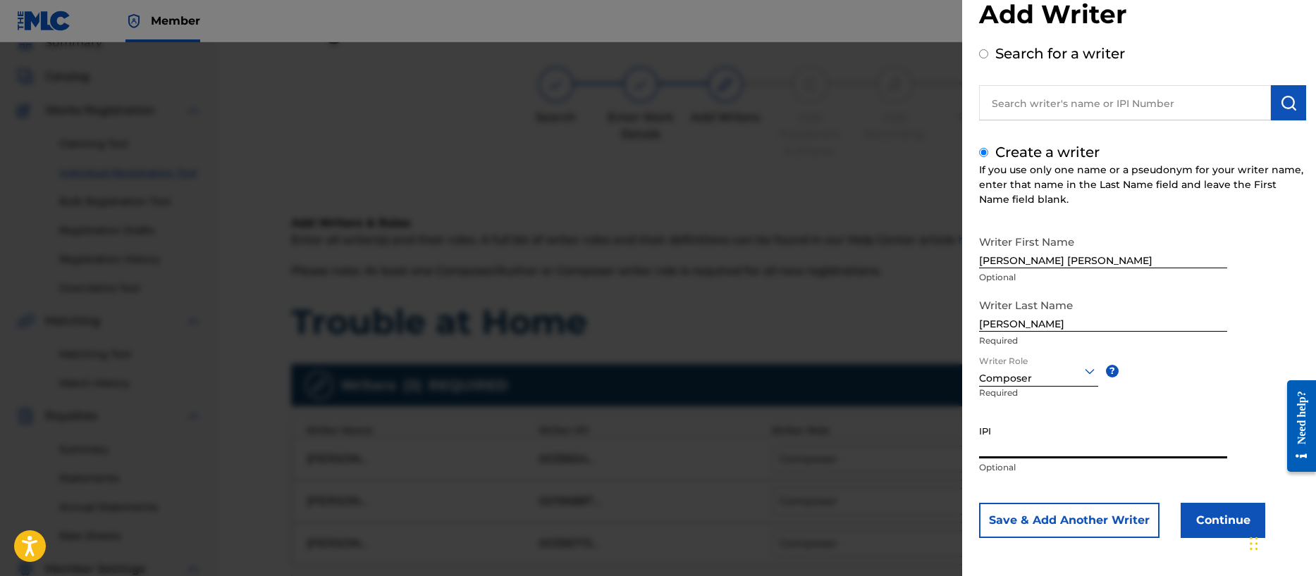
click at [1033, 447] on input "IPI" at bounding box center [1103, 439] width 248 height 40
paste input "00401057708"
type input "00401057708"
click at [1202, 524] on button "Continue" at bounding box center [1222, 520] width 85 height 35
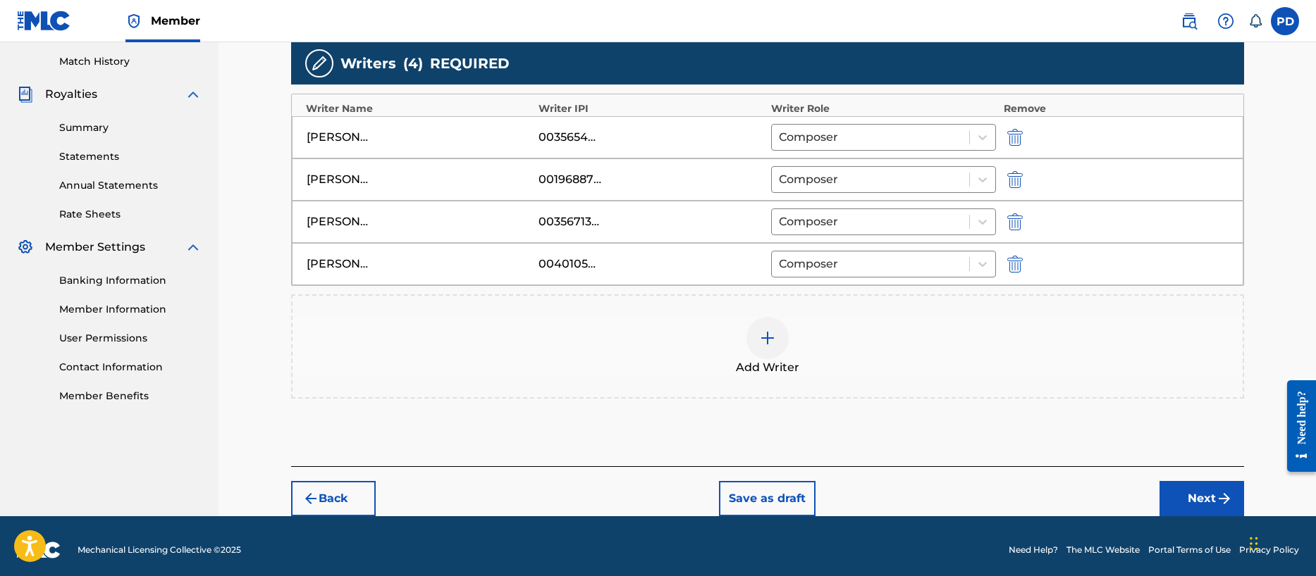
scroll to position [393, 0]
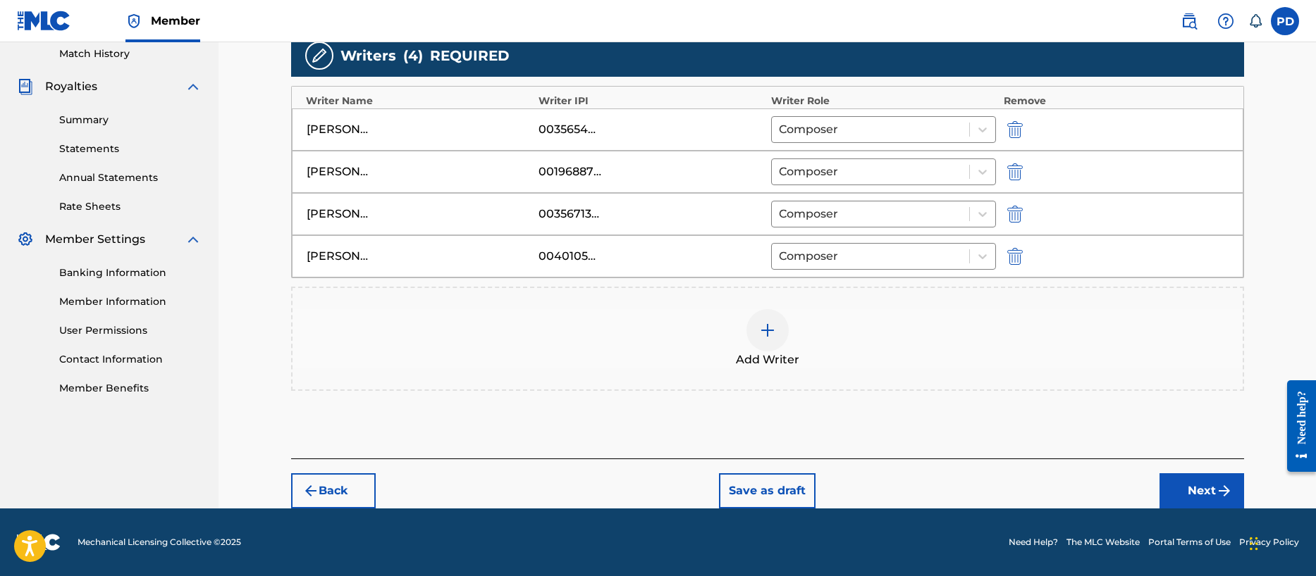
click at [1213, 488] on button "Next" at bounding box center [1201, 491] width 85 height 35
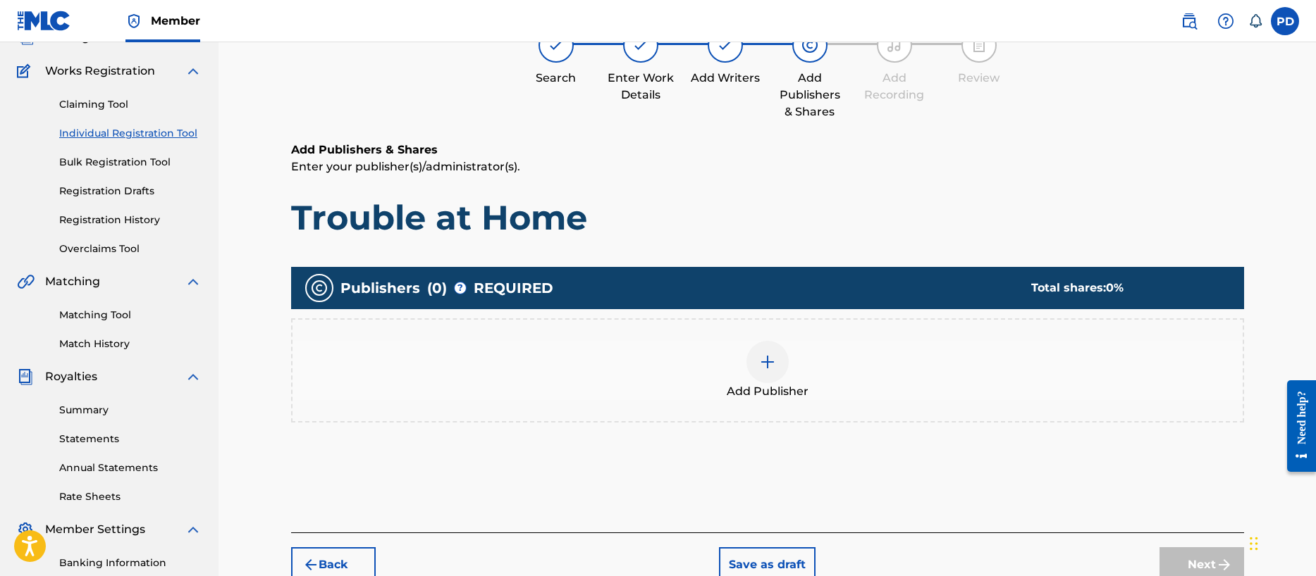
scroll to position [63, 0]
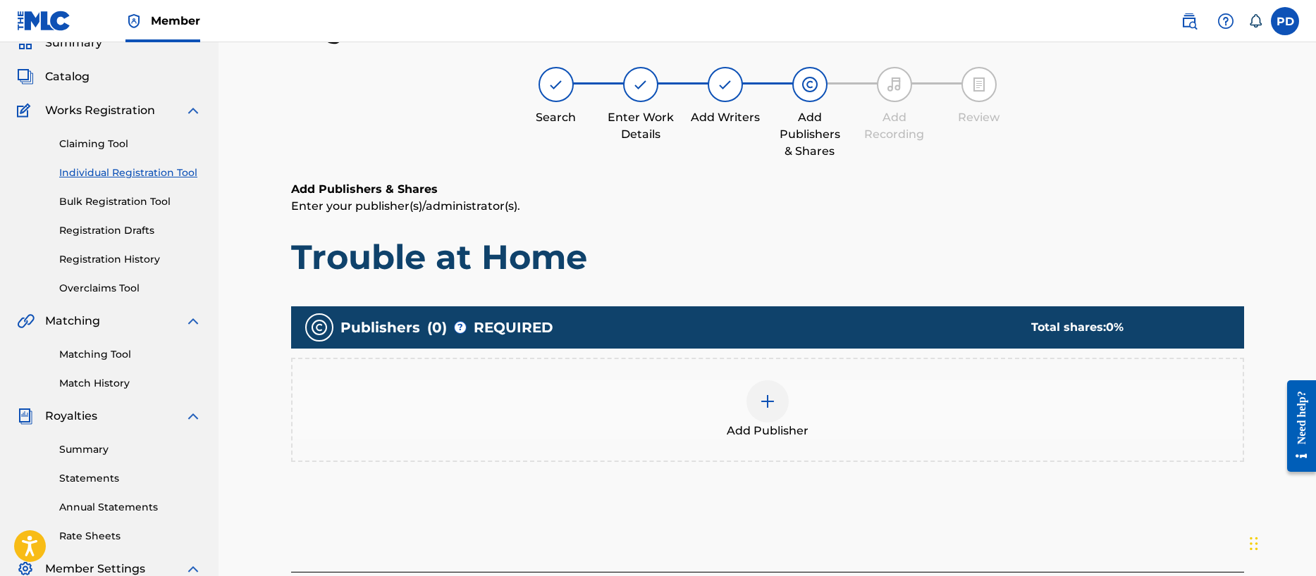
click at [772, 406] on img at bounding box center [767, 401] width 17 height 17
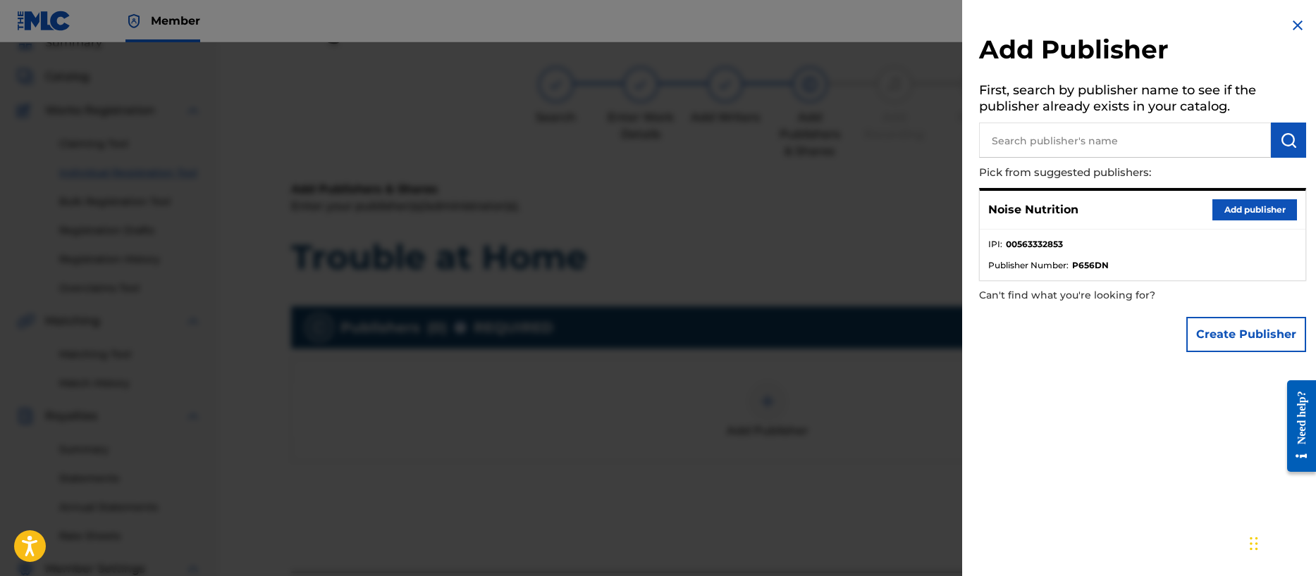
click at [1233, 206] on button "Add publisher" at bounding box center [1254, 209] width 85 height 21
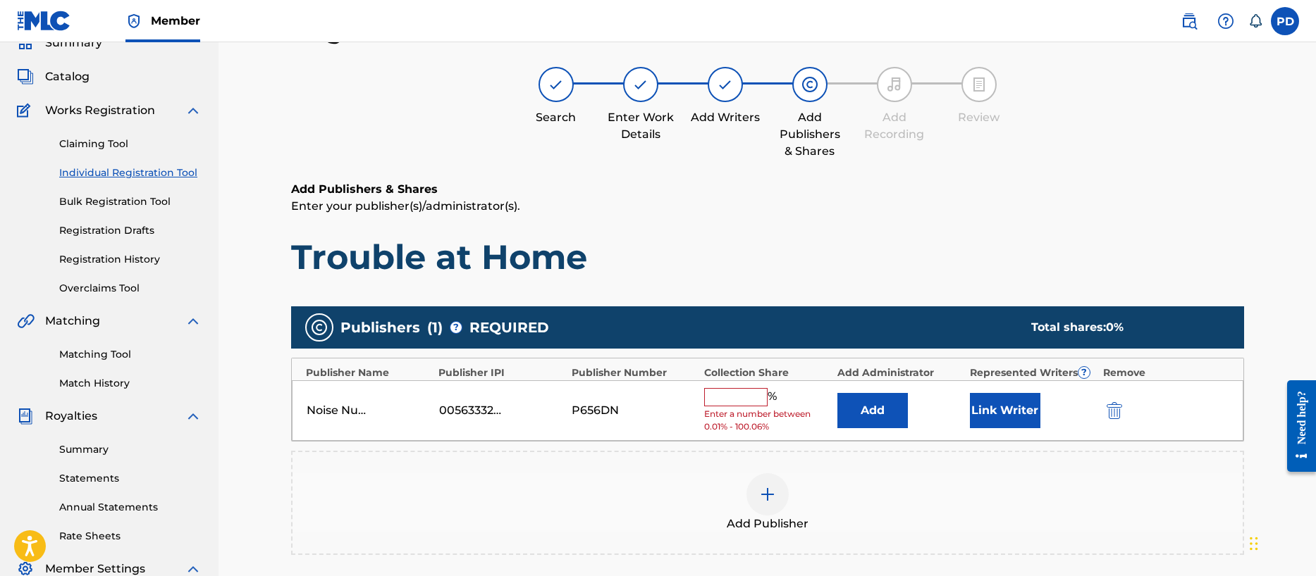
click at [743, 401] on input "text" at bounding box center [735, 397] width 63 height 18
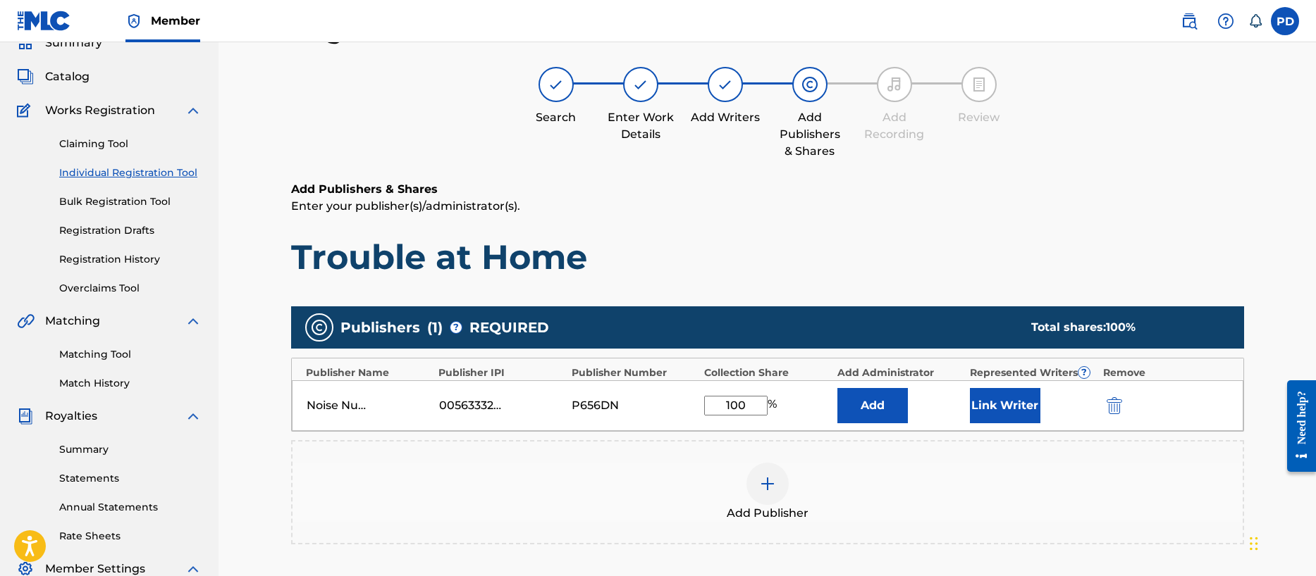
type input "100"
